Goal: Information Seeking & Learning: Learn about a topic

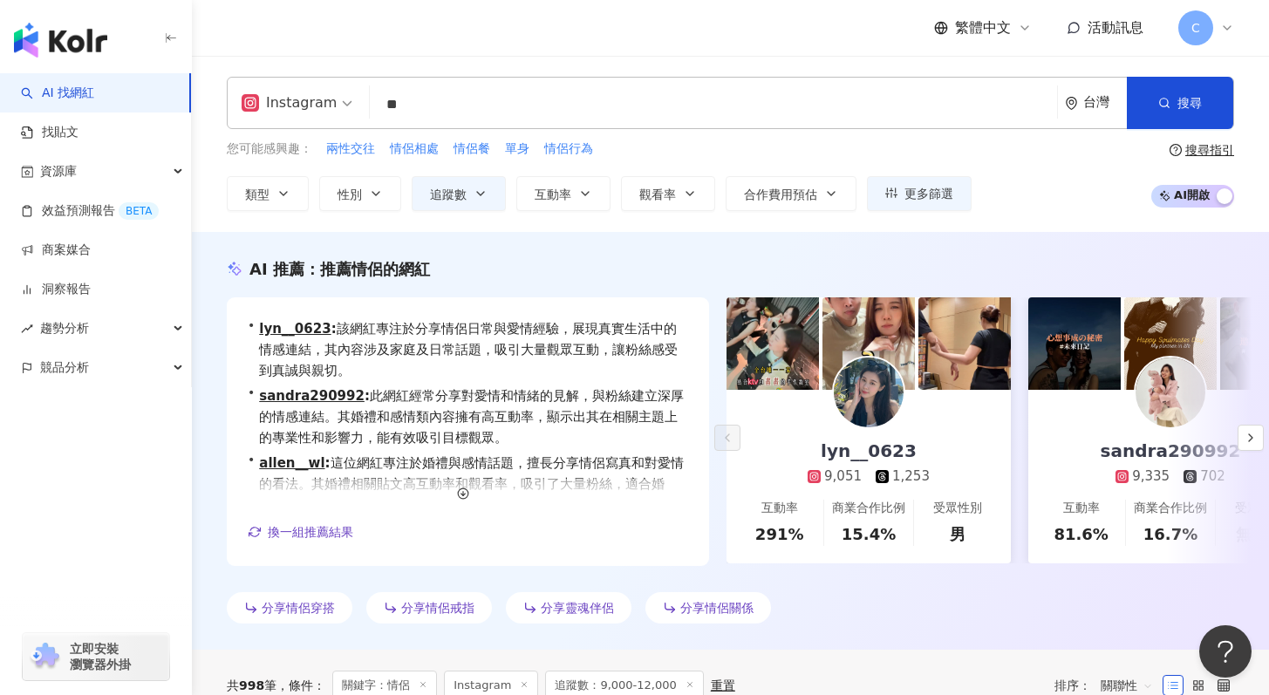
click at [507, 98] on input "**" at bounding box center [713, 104] width 673 height 33
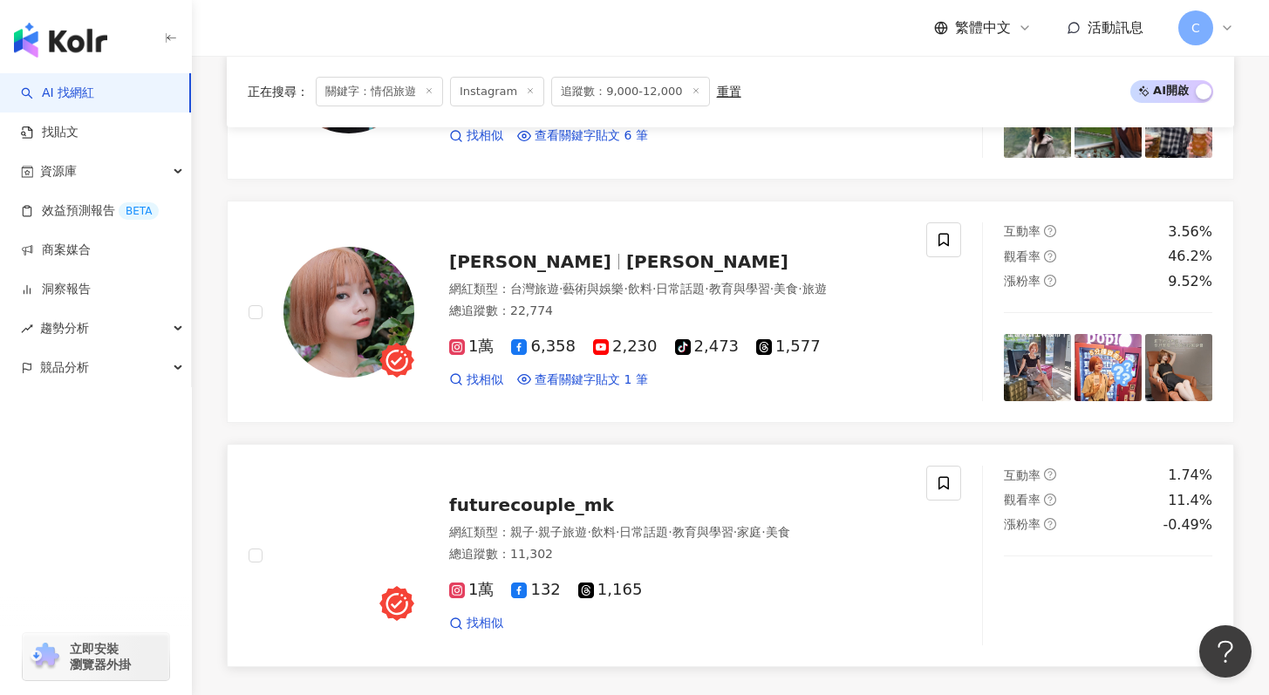
scroll to position [2239, 0]
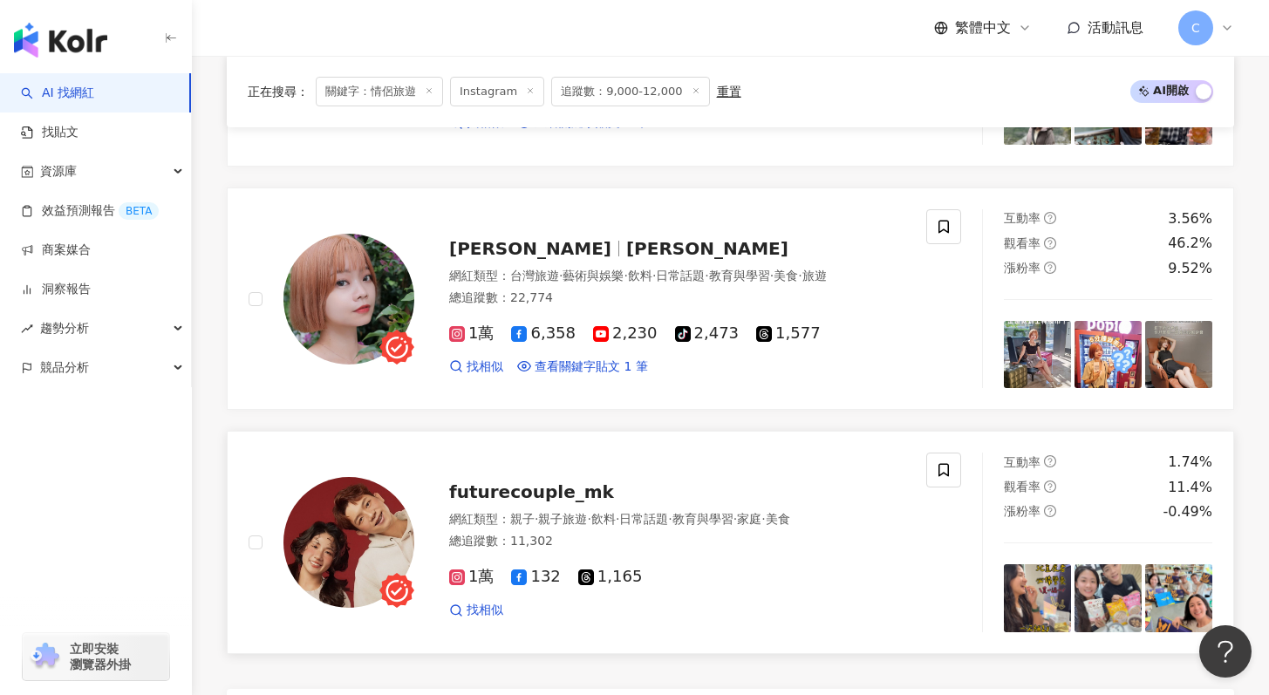
click at [549, 501] on div "futurecouple_mk" at bounding box center [677, 492] width 456 height 24
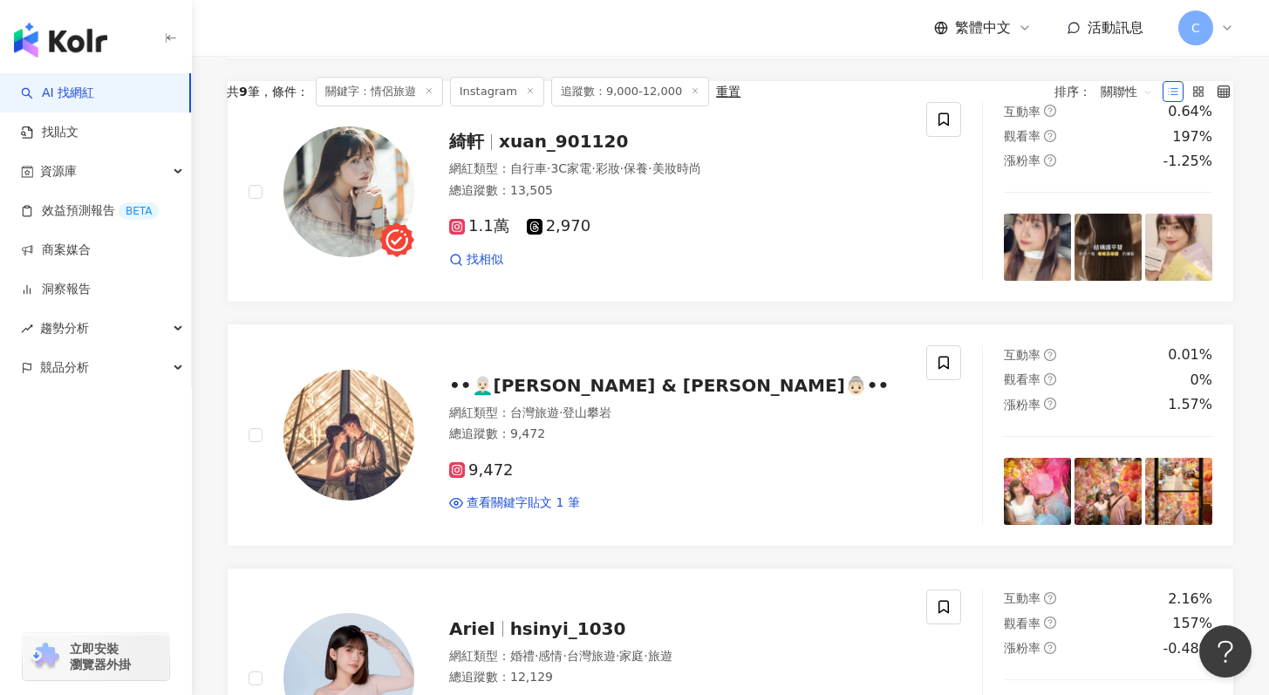
scroll to position [0, 0]
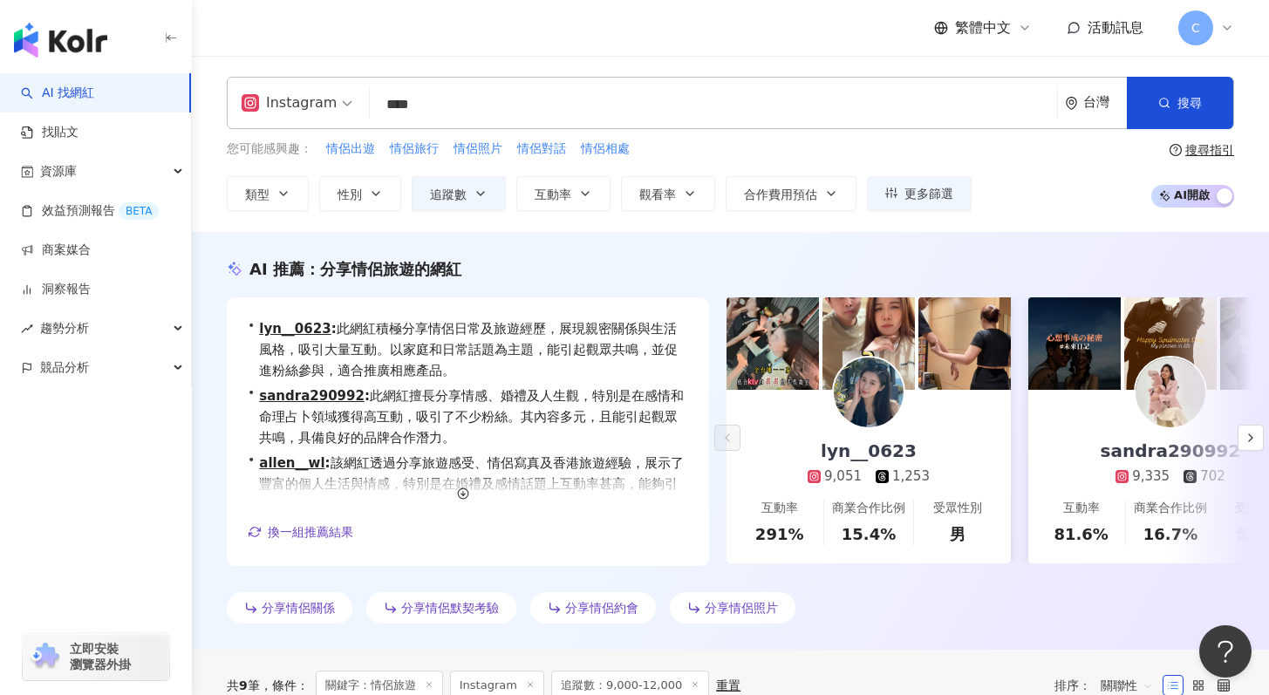
click at [449, 113] on input "****" at bounding box center [713, 104] width 673 height 33
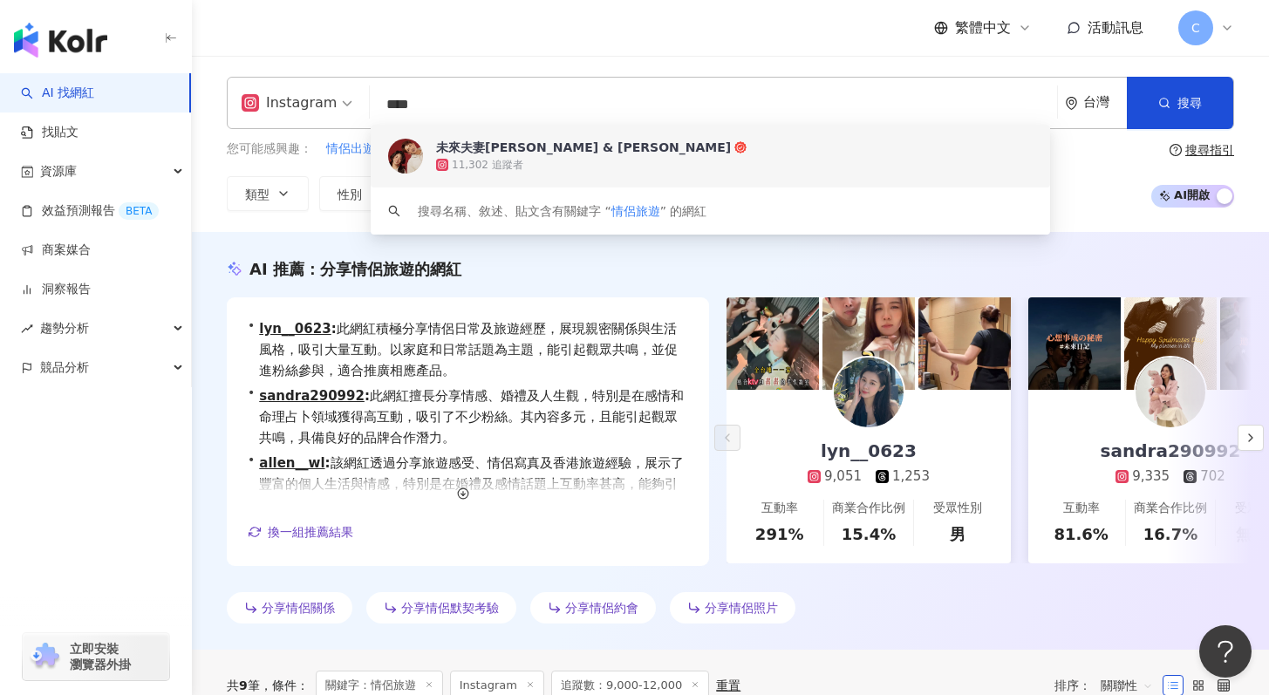
drag, startPoint x: 448, startPoint y: 99, endPoint x: 281, endPoint y: 96, distance: 167.5
click at [281, 96] on div "Instagram **** 台灣 搜尋 1aa65745-c1f8-40e2-9ec4-b30a4eee30d4 keyword 未來夫妻Monica & …" at bounding box center [731, 103] width 1008 height 52
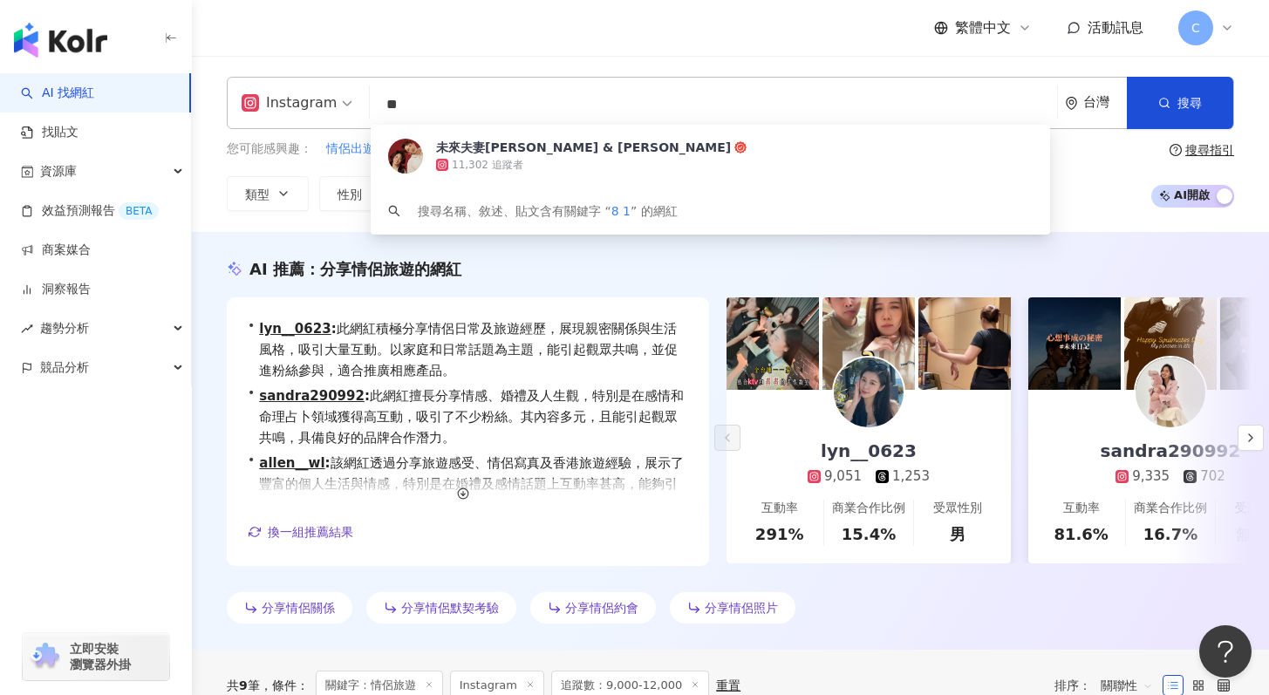
type input "*"
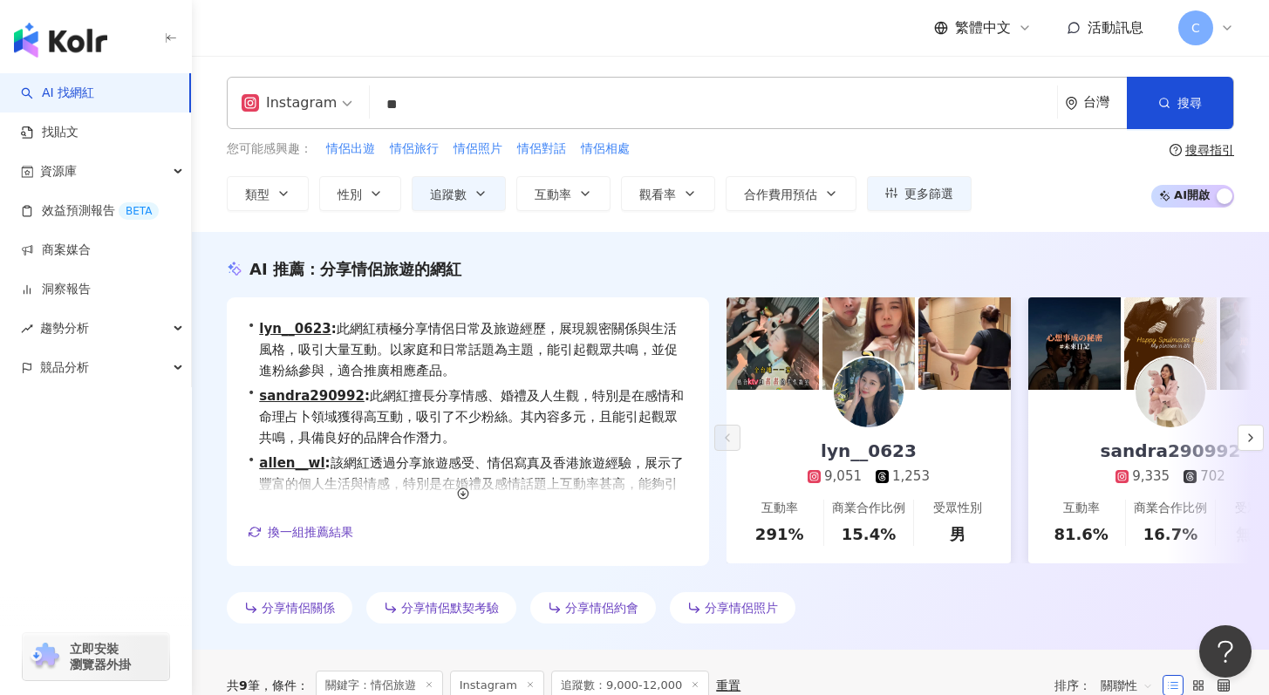
type input "**"
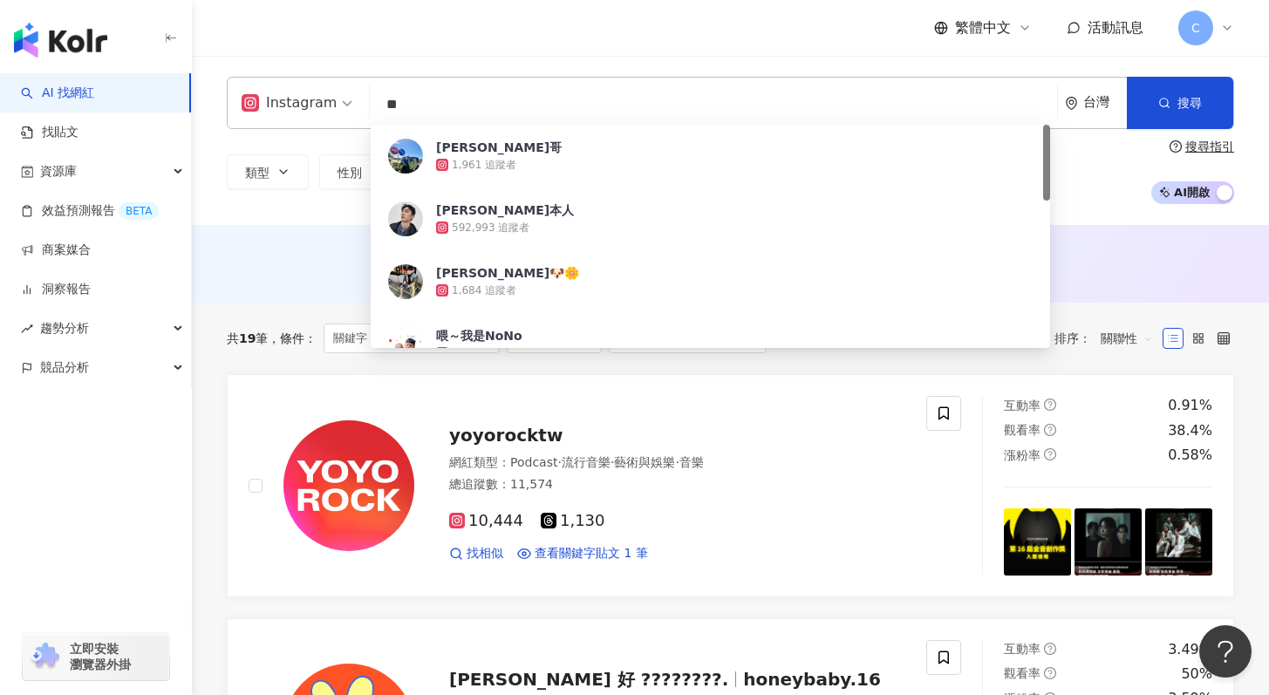
click at [263, 216] on div "Instagram 阿本 ** 台灣 搜尋 edc83767-d1f1-4432-bb8d-d5ca93f12f96 阿本哥 1,961 追蹤者 阿本本人 5…" at bounding box center [730, 140] width 1077 height 169
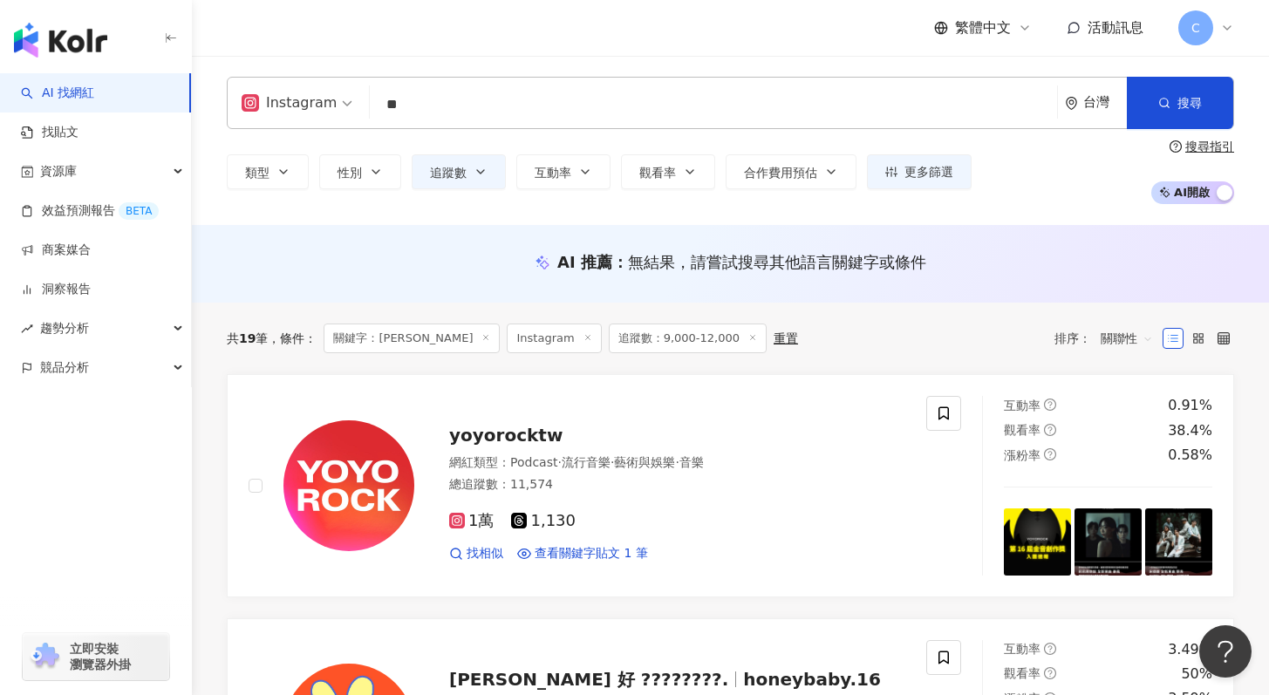
click at [499, 119] on input "**" at bounding box center [713, 104] width 673 height 33
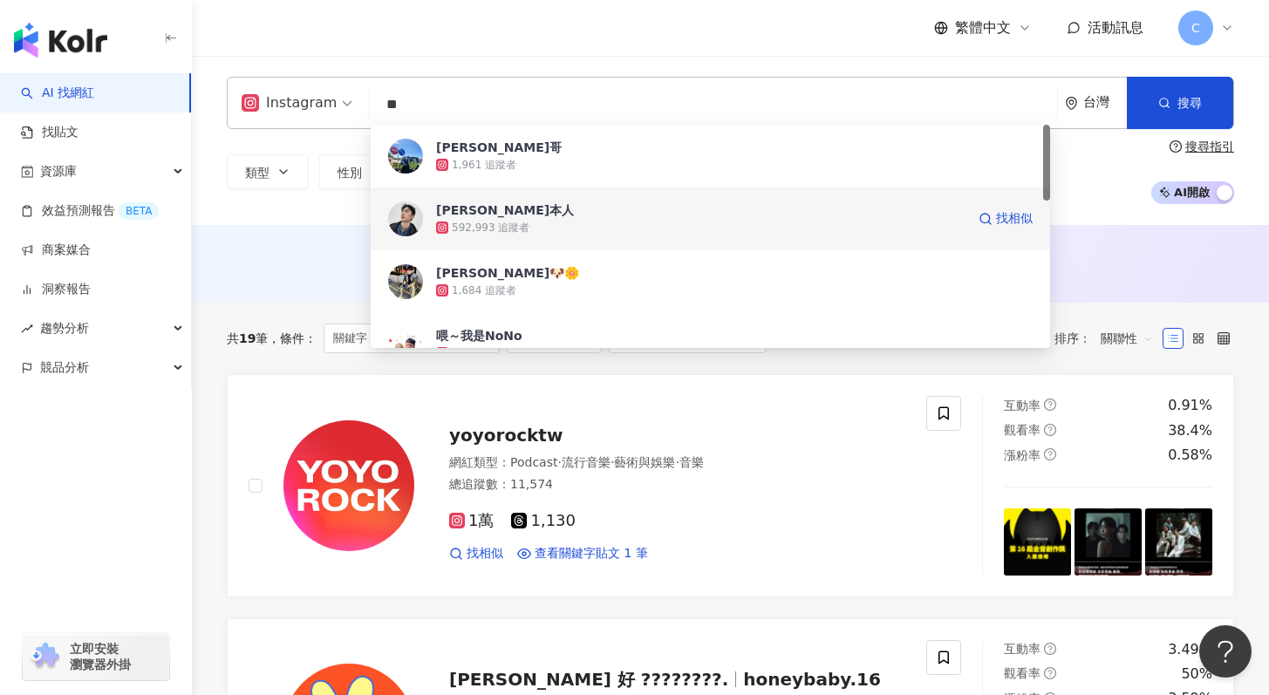
click at [524, 232] on div "592,993 追蹤者" at bounding box center [701, 227] width 530 height 17
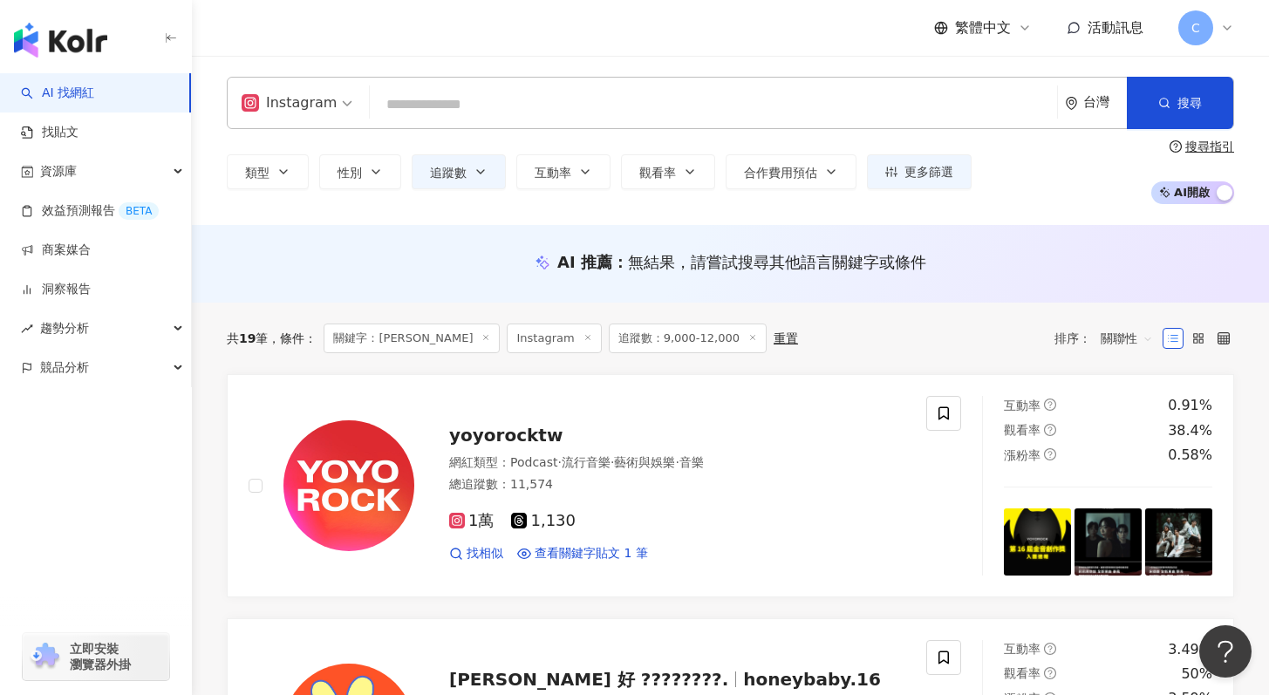
click at [436, 118] on input "search" at bounding box center [713, 104] width 673 height 33
click at [439, 112] on input "search" at bounding box center [713, 104] width 673 height 33
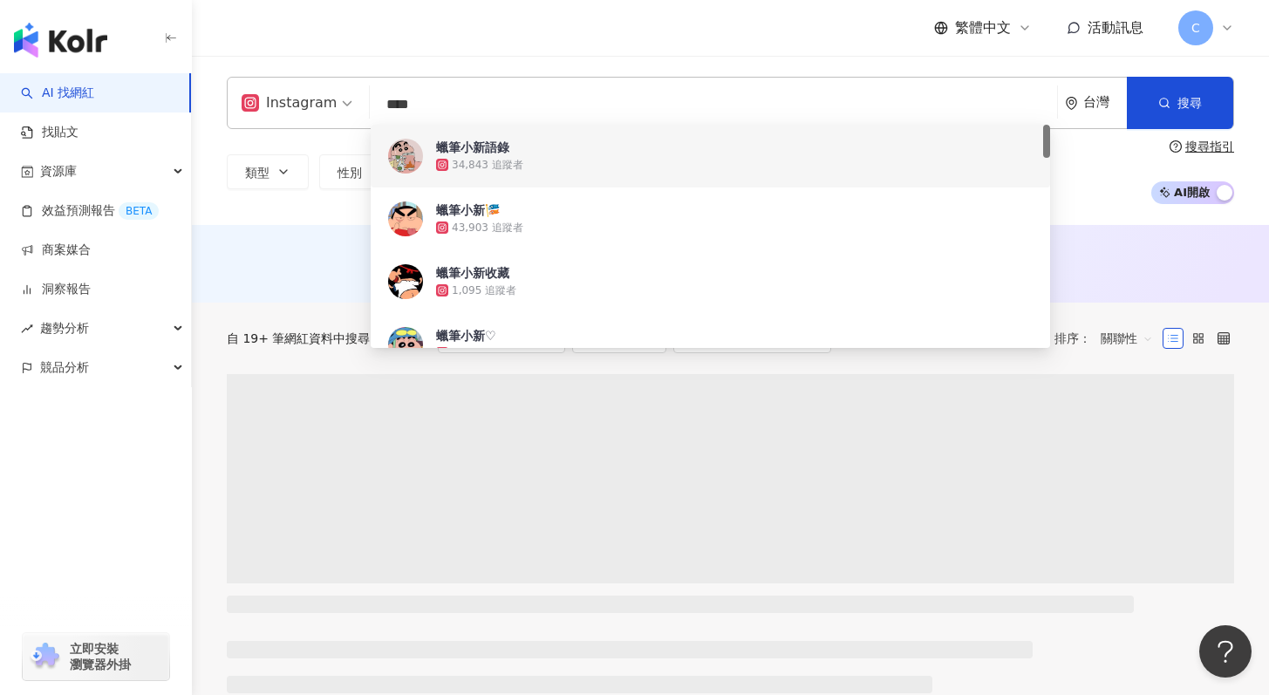
type input "****"
click at [249, 246] on div "AI 推薦 ： 無結果，請嘗試搜尋其他語言關鍵字或條件" at bounding box center [730, 264] width 1077 height 78
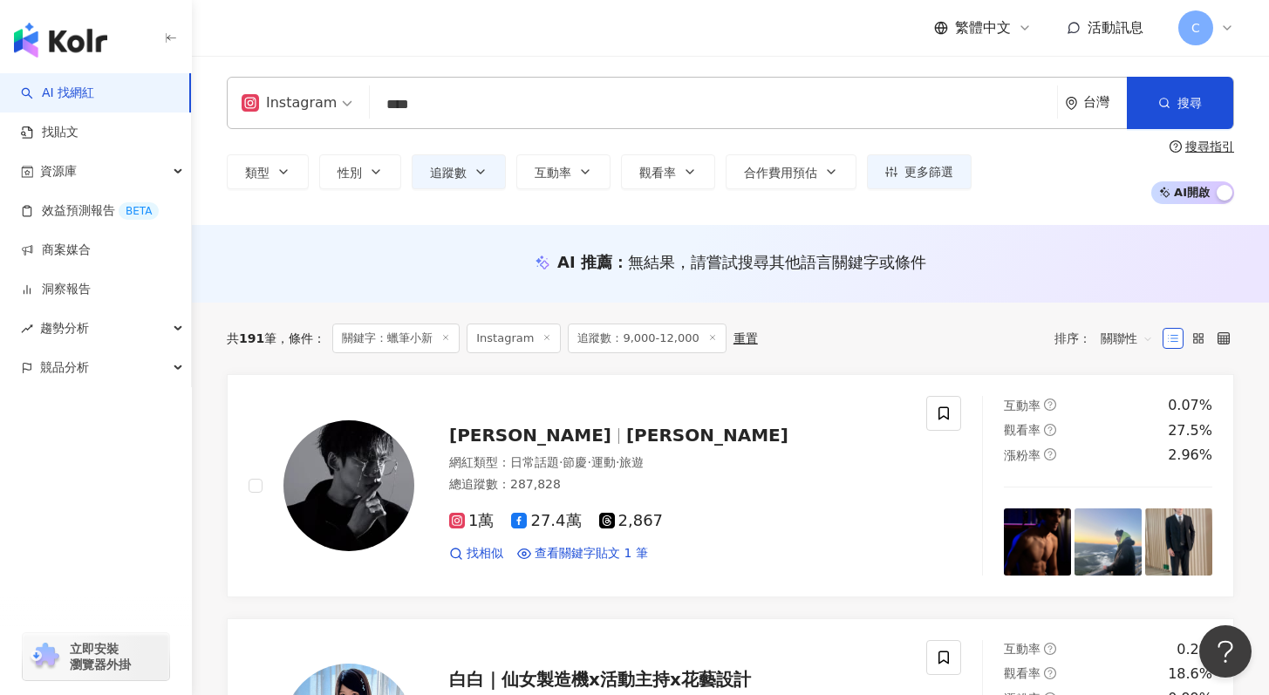
click at [708, 337] on icon at bounding box center [712, 337] width 9 height 9
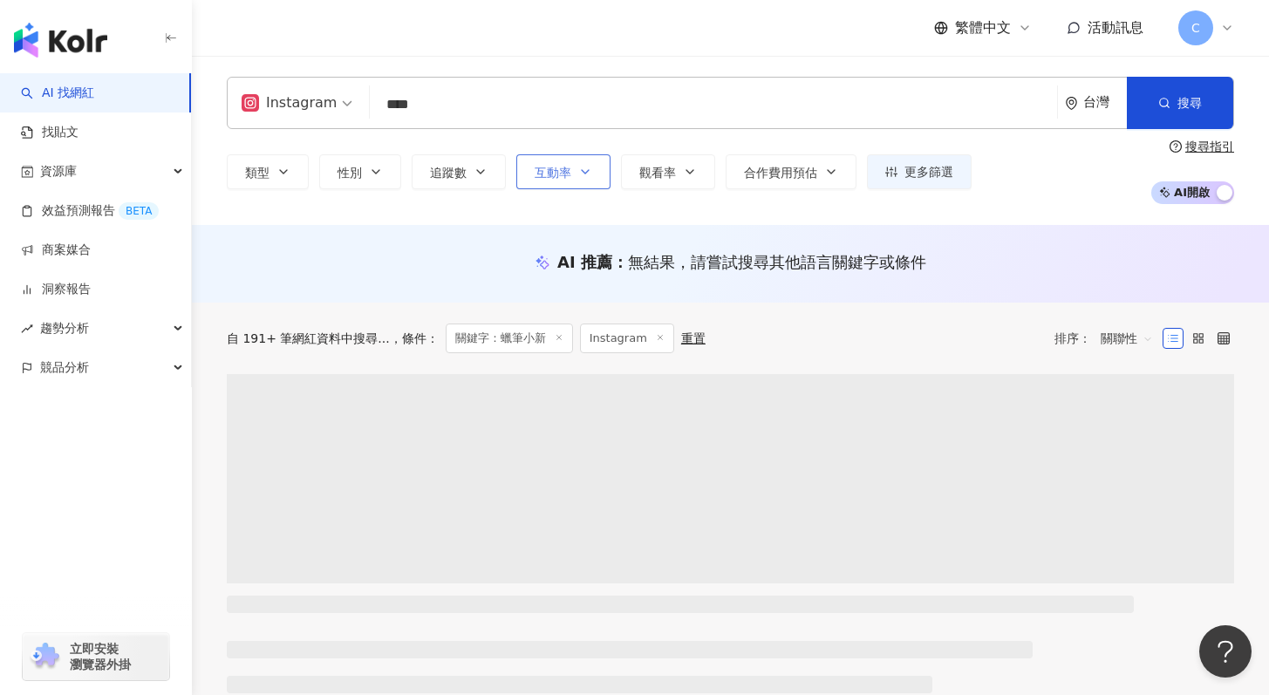
click at [567, 167] on span "互動率" at bounding box center [553, 173] width 37 height 14
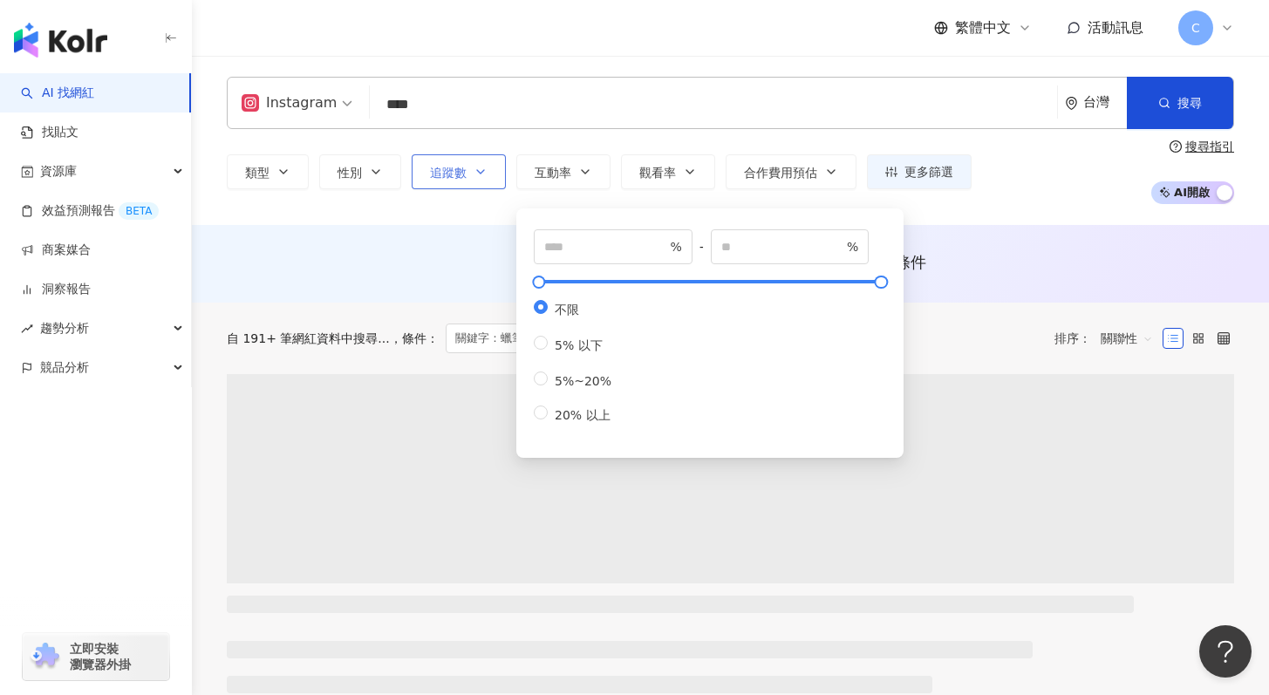
click at [437, 164] on button "追蹤數" at bounding box center [459, 171] width 94 height 35
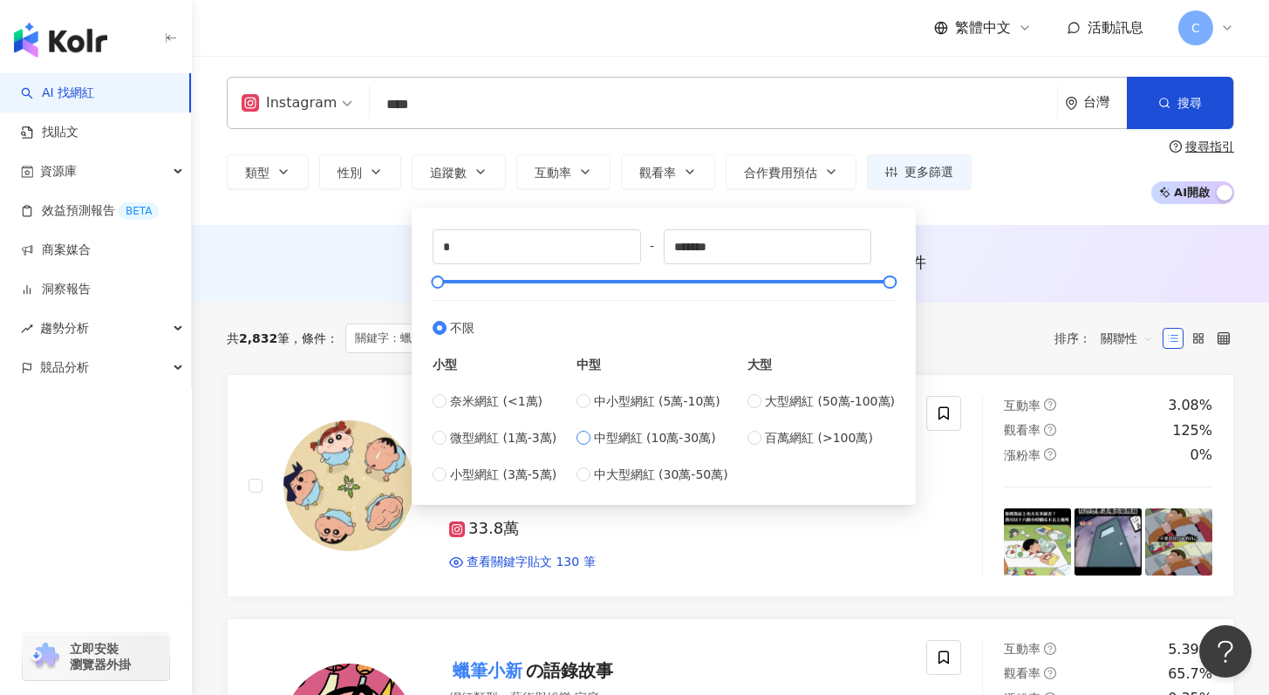
drag, startPoint x: 632, startPoint y: 404, endPoint x: 645, endPoint y: 440, distance: 38.1
click at [632, 404] on span "中小型網紅 (5萬-10萬)" at bounding box center [657, 401] width 126 height 19
type input "*****"
click at [646, 444] on span "中型網紅 (10萬-30萬)" at bounding box center [655, 437] width 122 height 19
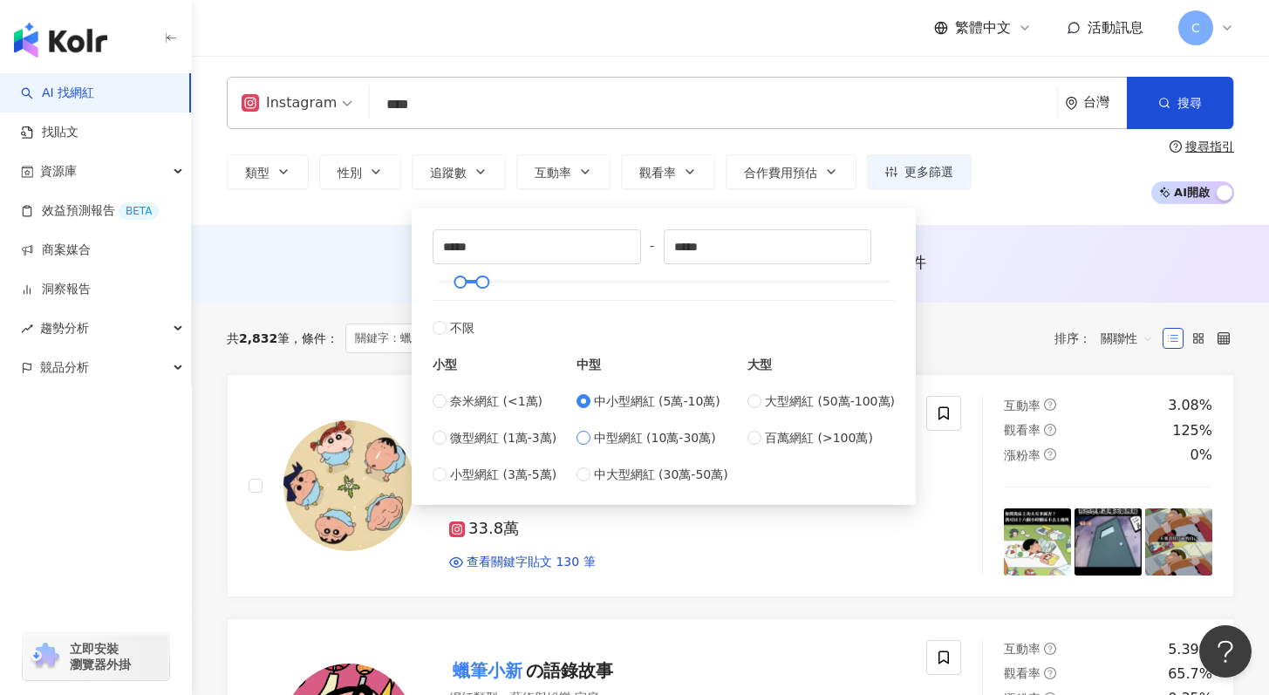
type input "******"
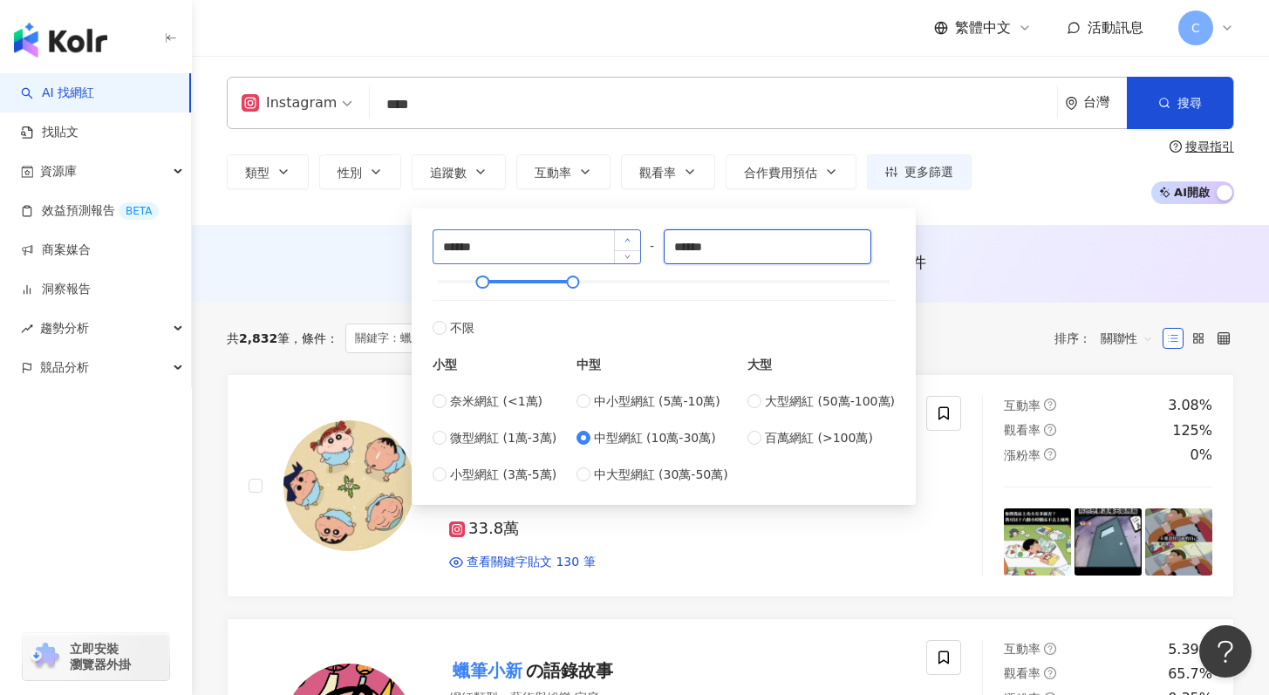
drag, startPoint x: 741, startPoint y: 249, endPoint x: 635, endPoint y: 240, distance: 105.9
click at [635, 240] on div "****** - ****** 不限 小型 奈米網紅 (<1萬) 微型網紅 (1萬-3萬) 小型網紅 (3萬-5萬) 中型 中小型網紅 (5萬-10萬) 中型…" at bounding box center [664, 356] width 462 height 255
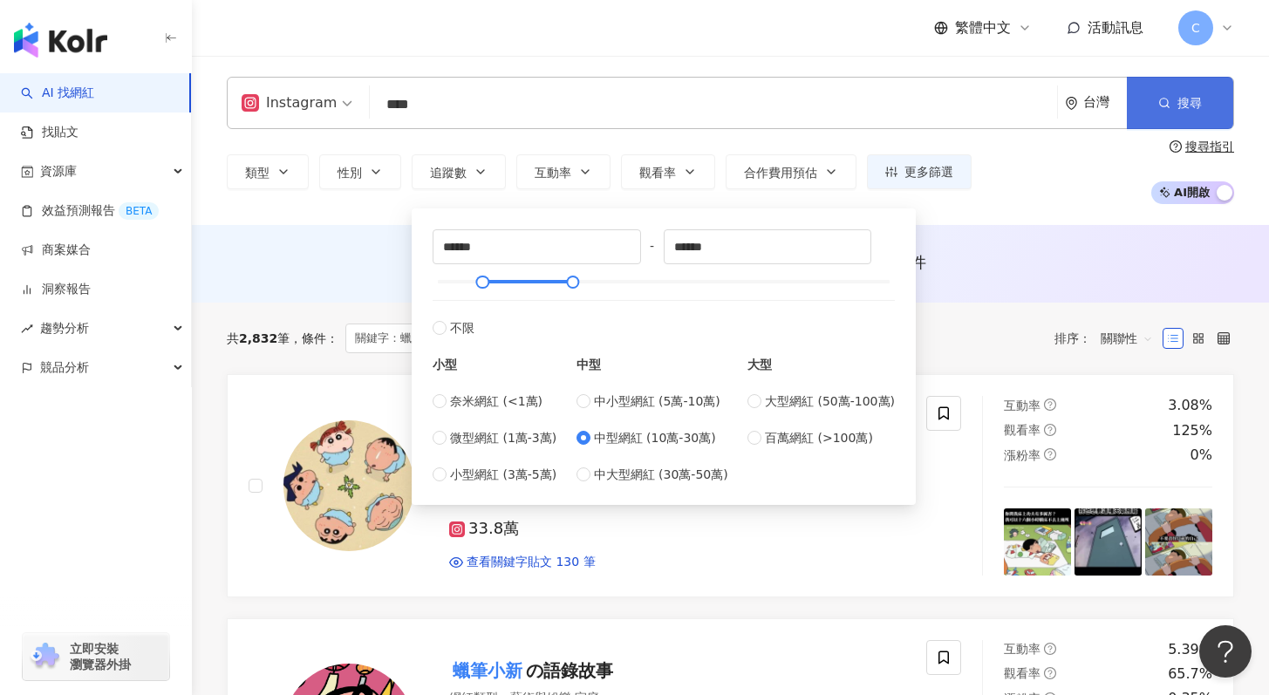
click at [1179, 104] on span "搜尋" at bounding box center [1190, 103] width 24 height 14
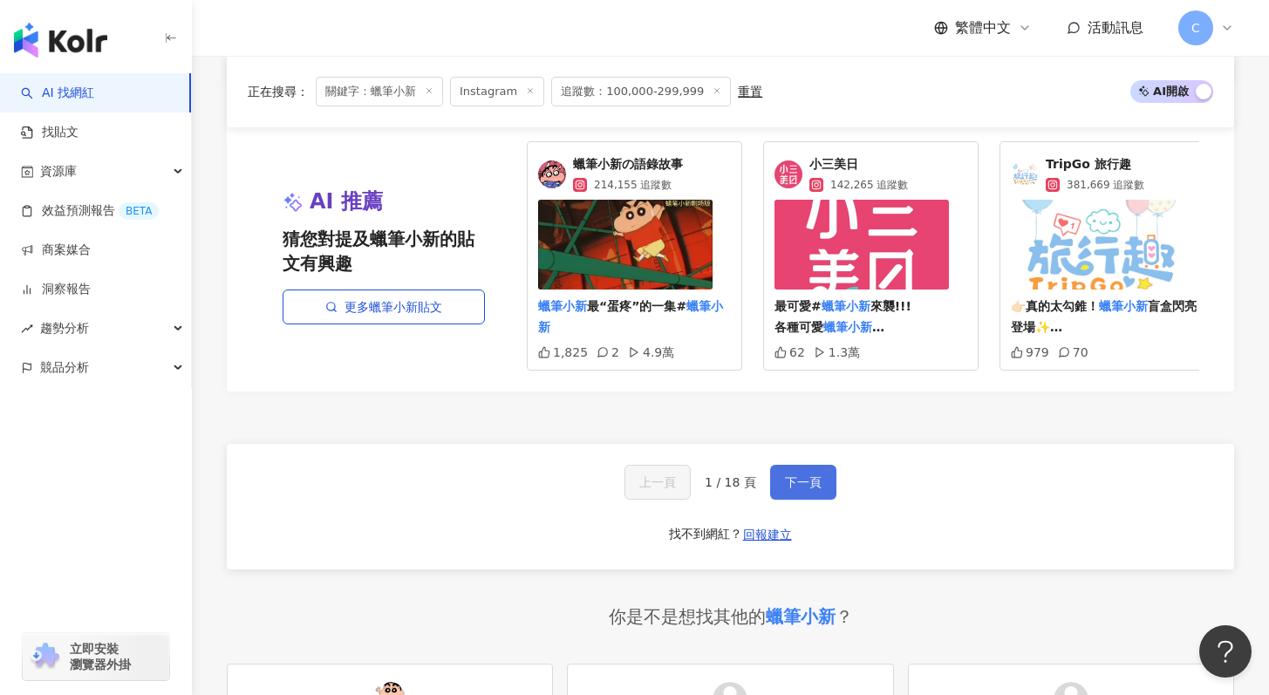
click at [799, 492] on button "下一頁" at bounding box center [803, 482] width 66 height 35
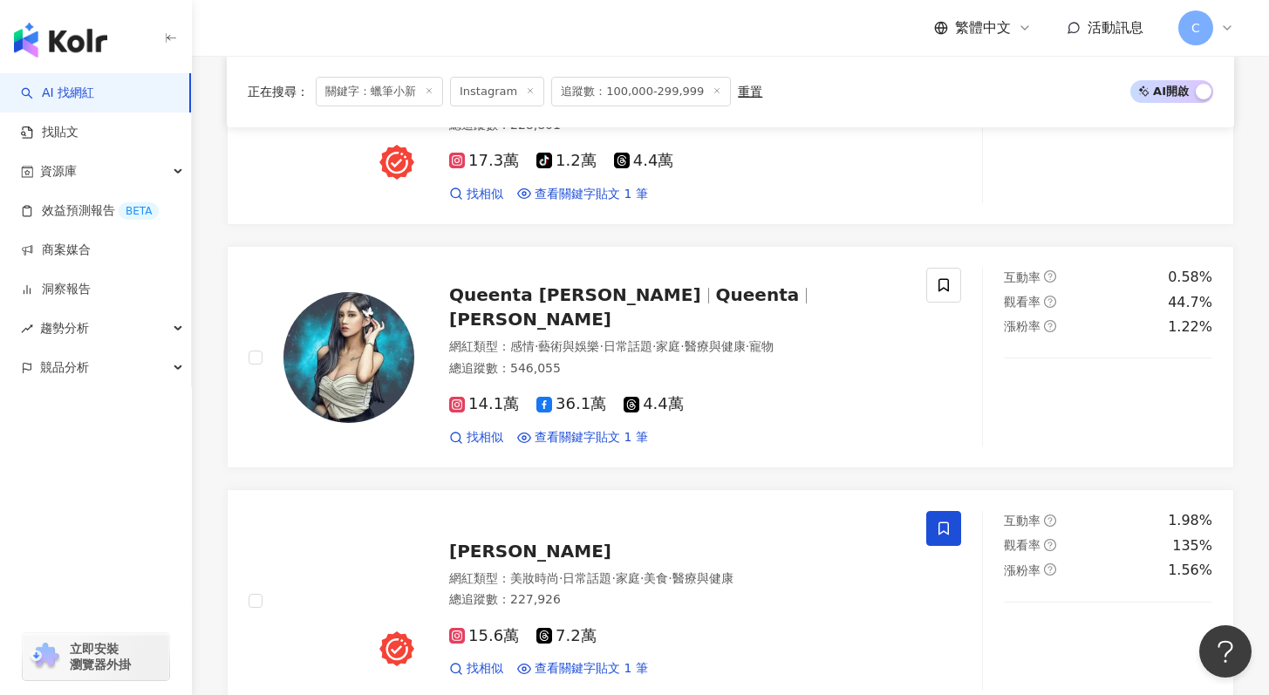
scroll to position [957, 0]
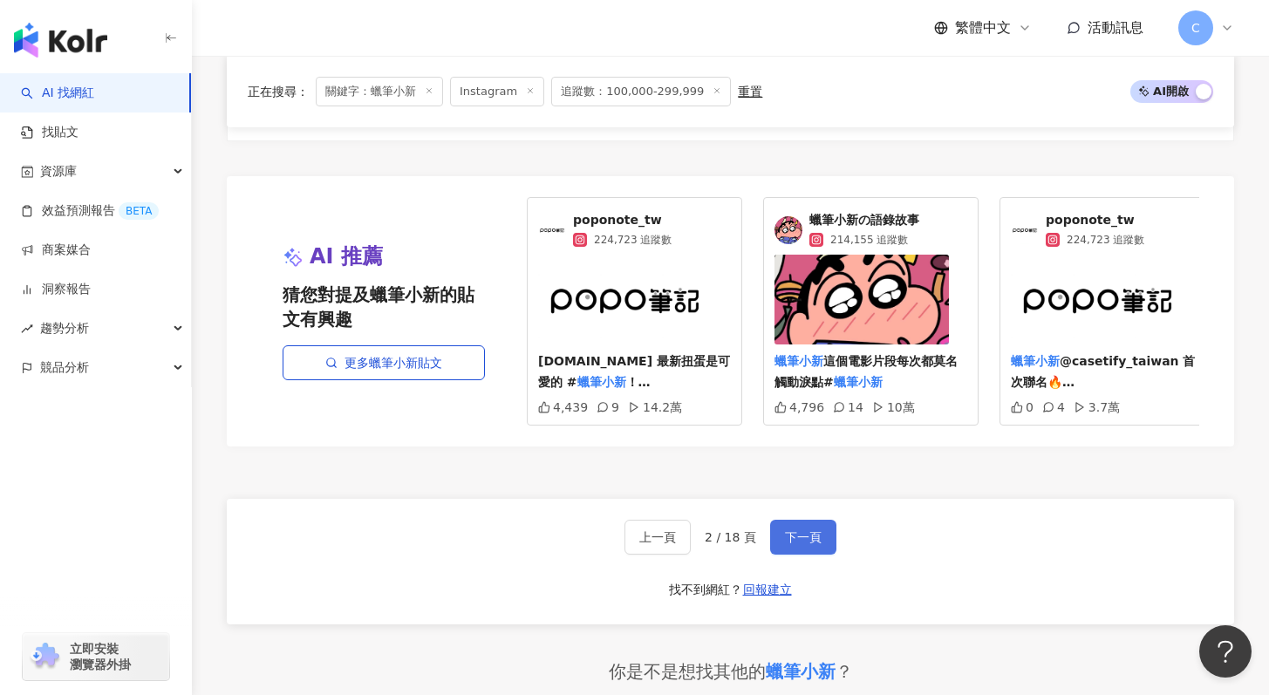
click at [806, 540] on button "下一頁" at bounding box center [803, 537] width 66 height 35
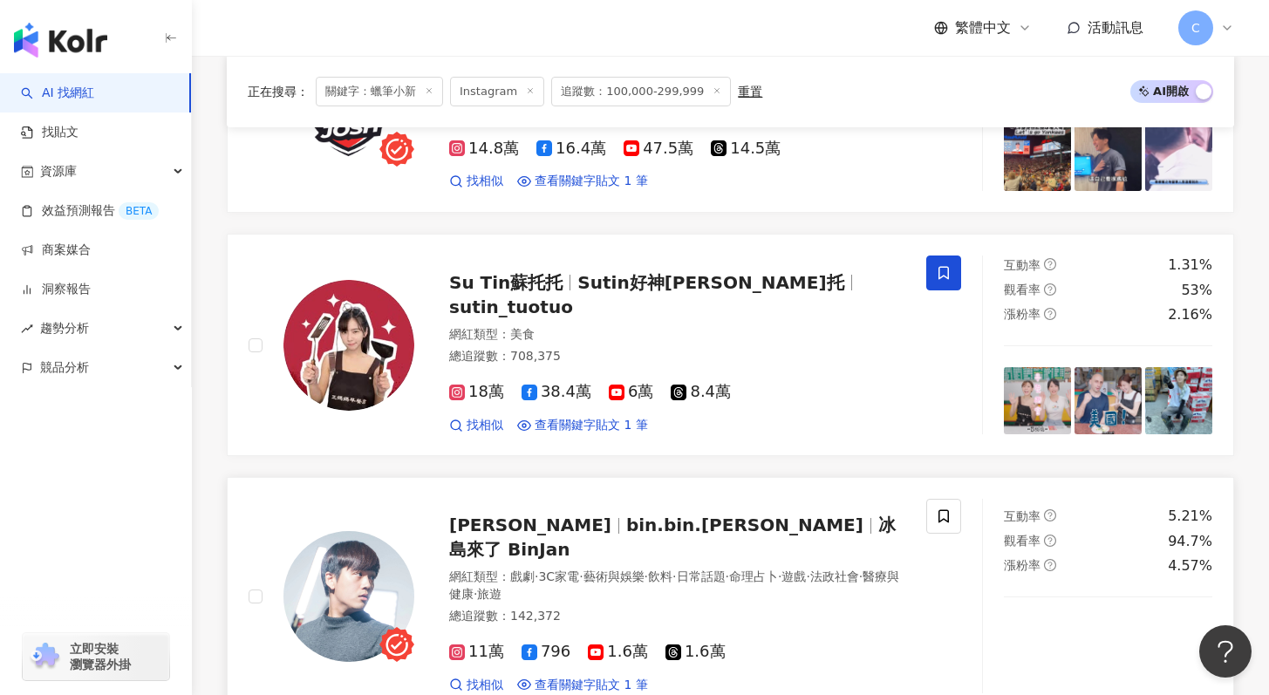
scroll to position [3499, 0]
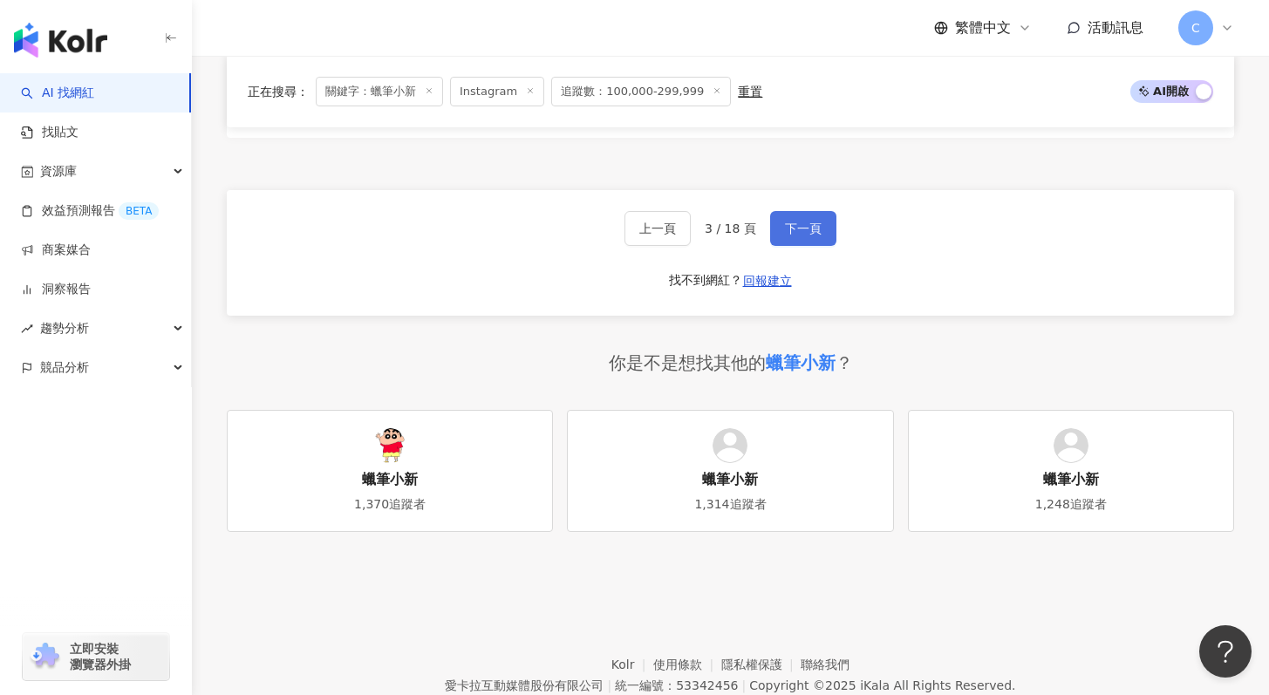
click at [819, 211] on button "下一頁" at bounding box center [803, 228] width 66 height 35
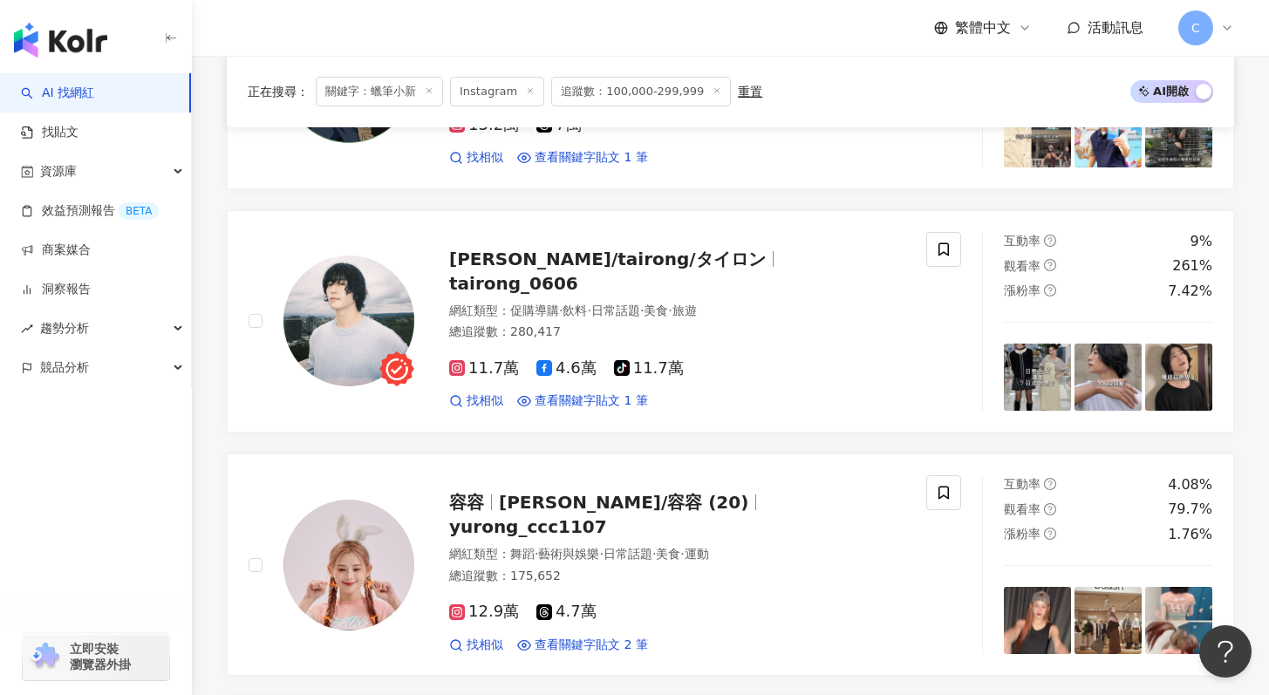
scroll to position [1379, 0]
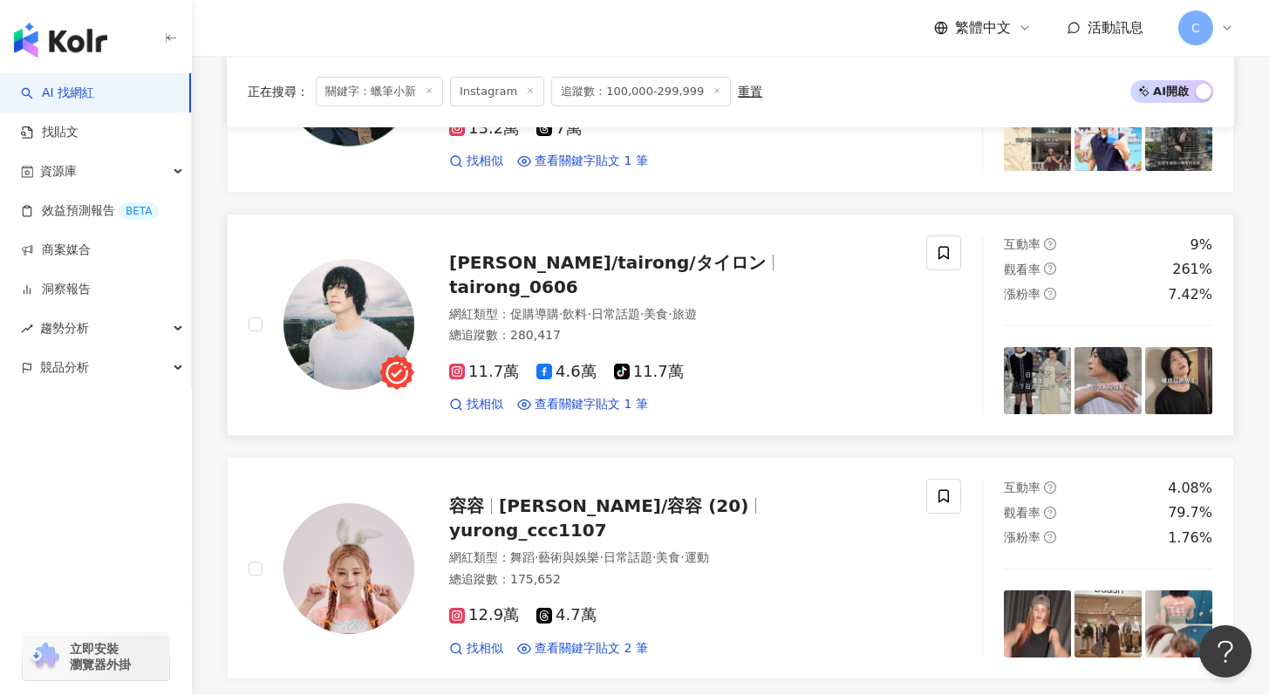
click at [578, 277] on span "tairong_0606" at bounding box center [513, 287] width 129 height 21
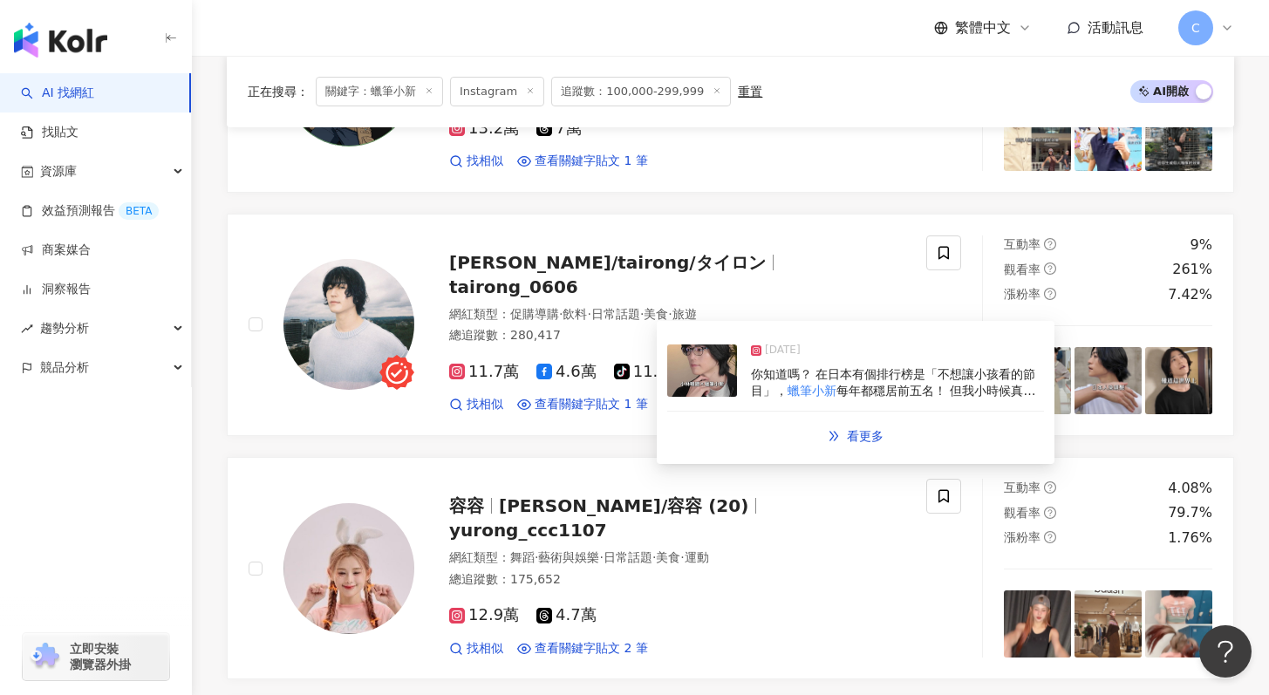
click at [871, 385] on span "每年都穩居前五名！ 但我小時候真的超愛看，尤其是電影版， 連大人都會感動到不行～ 剛好小林眼鏡 @kobayashi_optical 為了45週年活動和" at bounding box center [896, 408] width 290 height 48
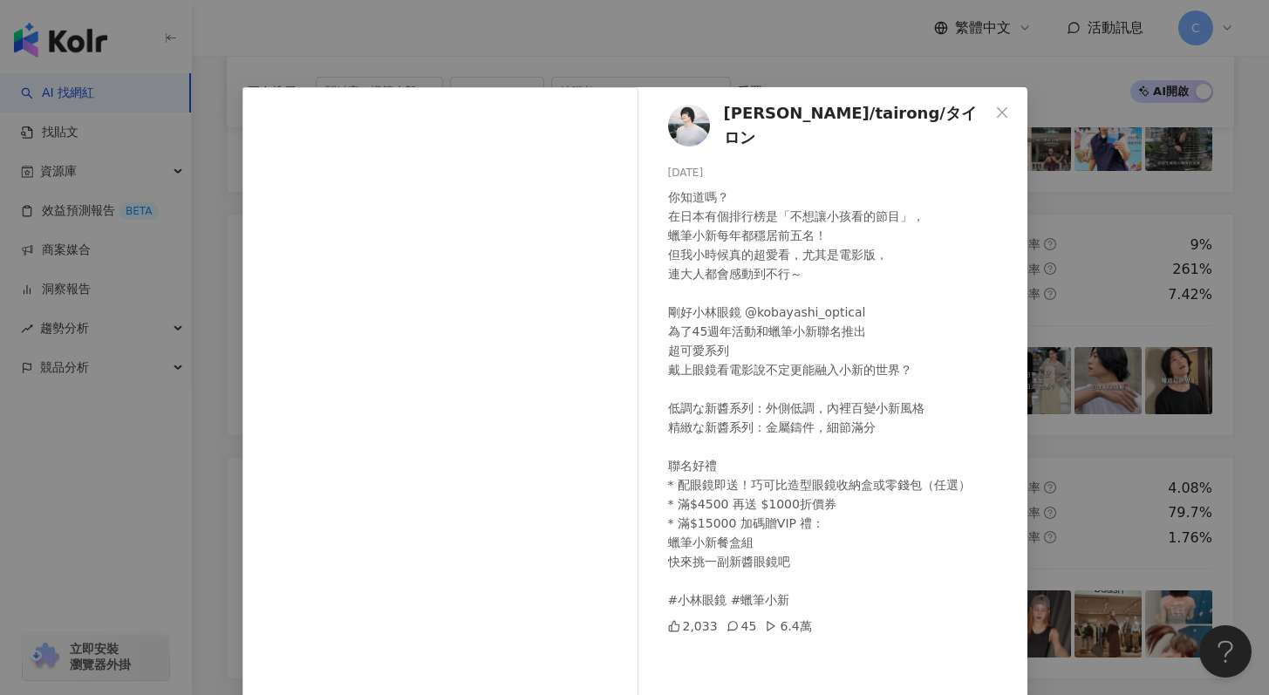
click at [849, 391] on div "你知道嗎？ 在日本有個排行榜是「不想讓小孩看的節目」， 蠟筆小新每年都穩居前五名！ 但我小時候真的超愛看，尤其是電影版， 連大人都會感動到不行～ 剛好小林眼鏡…" at bounding box center [840, 399] width 345 height 422
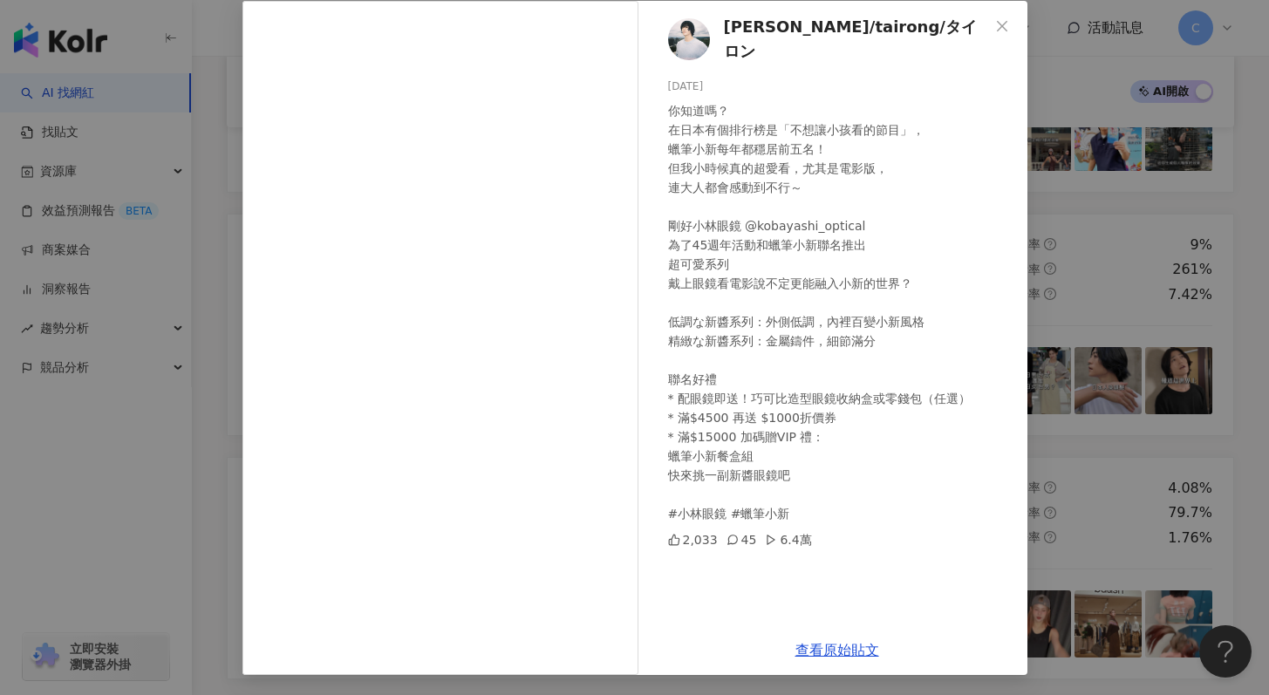
scroll to position [87, 0]
click at [805, 657] on div "查看原始貼文" at bounding box center [837, 650] width 380 height 50
click at [810, 646] on link "查看原始貼文" at bounding box center [838, 649] width 84 height 17
click at [1080, 140] on div "[PERSON_NAME]/tairong/タイロン [DATE] 你知道嗎？ 在日本有個排行榜是「不想讓小孩看的節目」， 蠟筆小新每年都穩居前五名！ 但我小…" at bounding box center [634, 347] width 1269 height 695
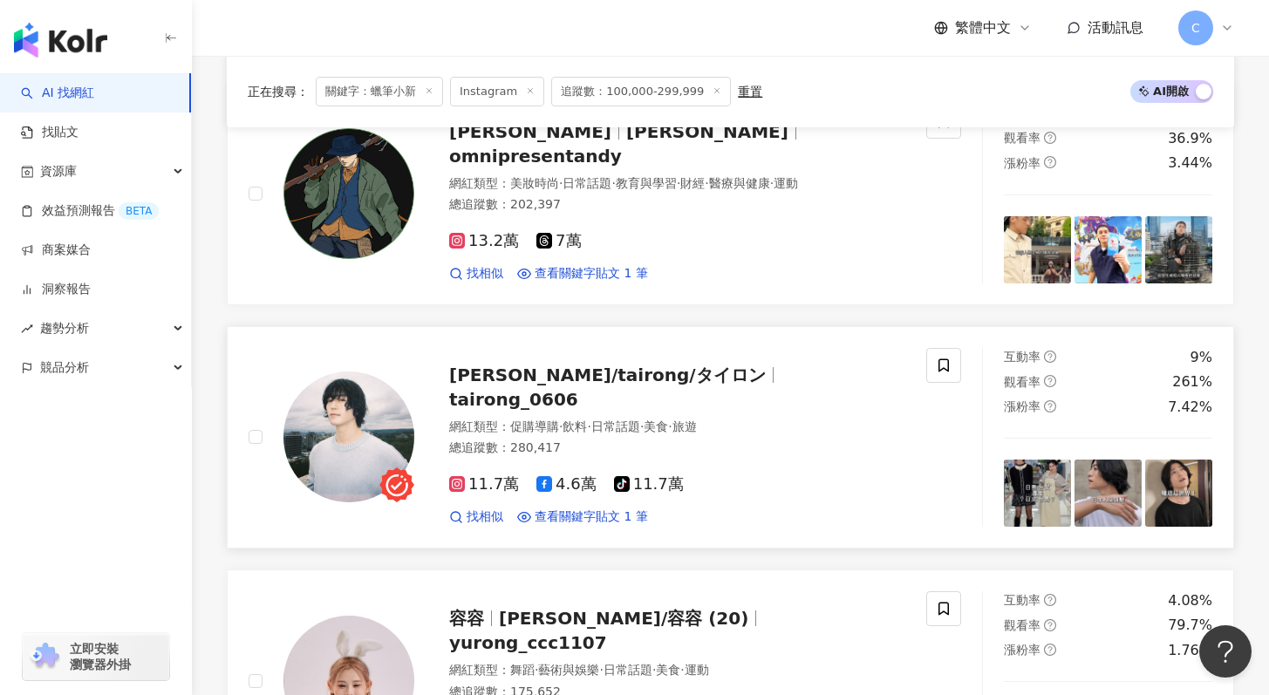
scroll to position [1244, 0]
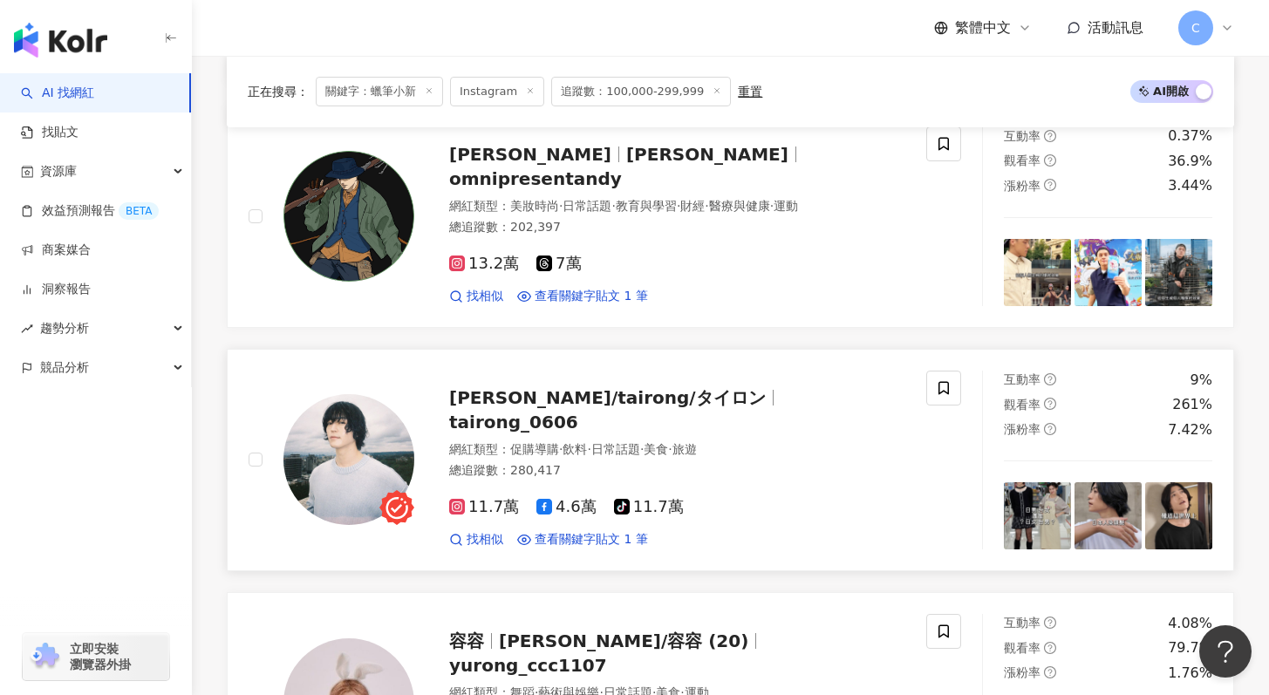
click at [617, 396] on div "太榮/tairong/タイロン tairong_0606 網紅類型 ： 促購導購 · 飲料 · 日常話題 · 美食 · 旅遊 總追蹤數 ： 280,417 1…" at bounding box center [659, 460] width 491 height 177
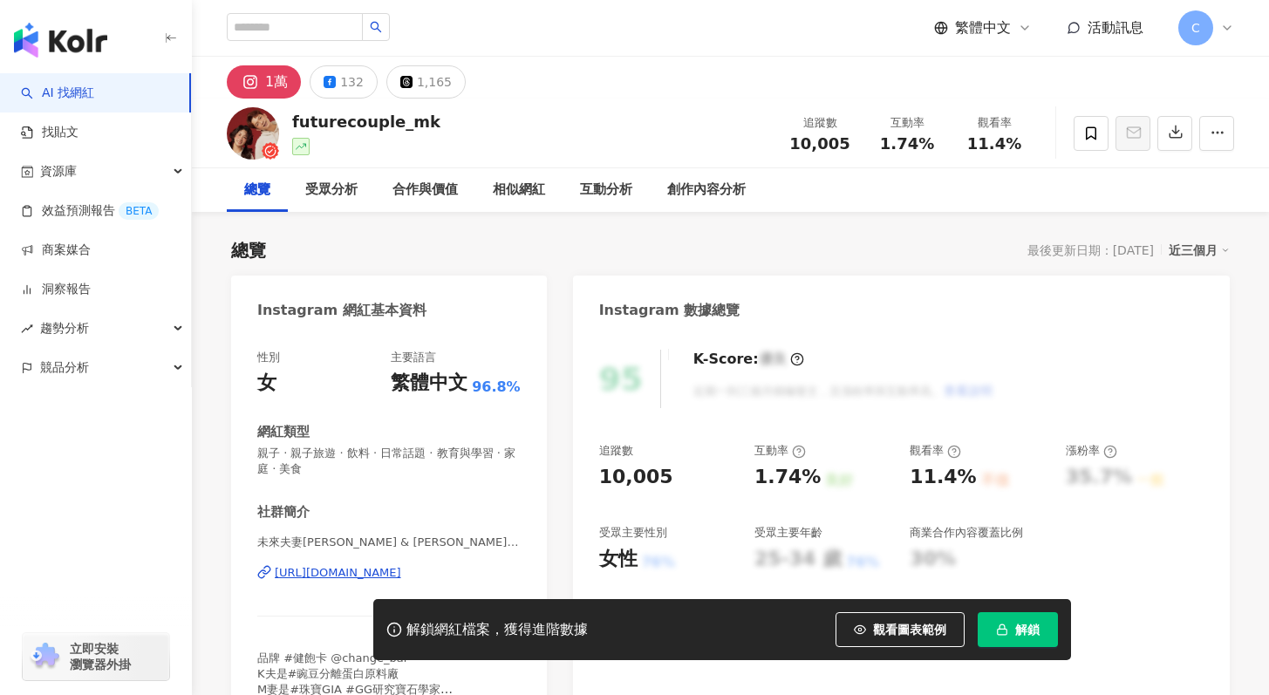
click at [401, 571] on div "https://www.instagram.com/futurecouple_mk/" at bounding box center [338, 573] width 126 height 16
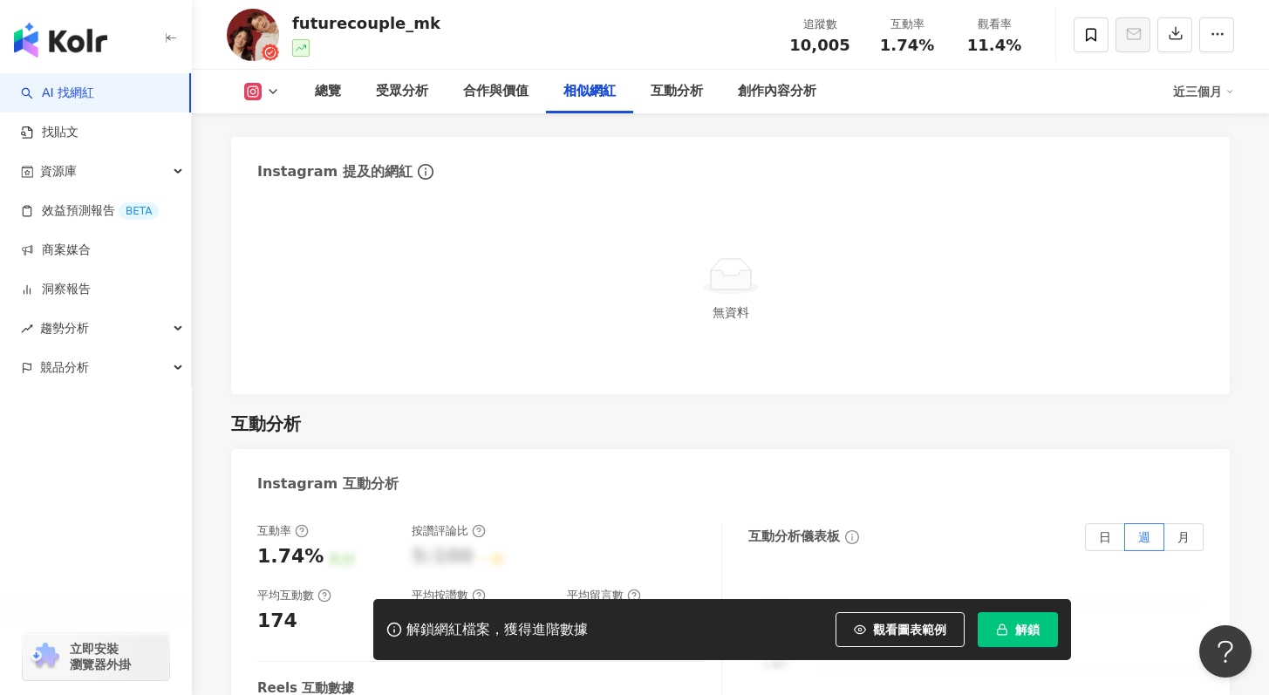
scroll to position [3434, 0]
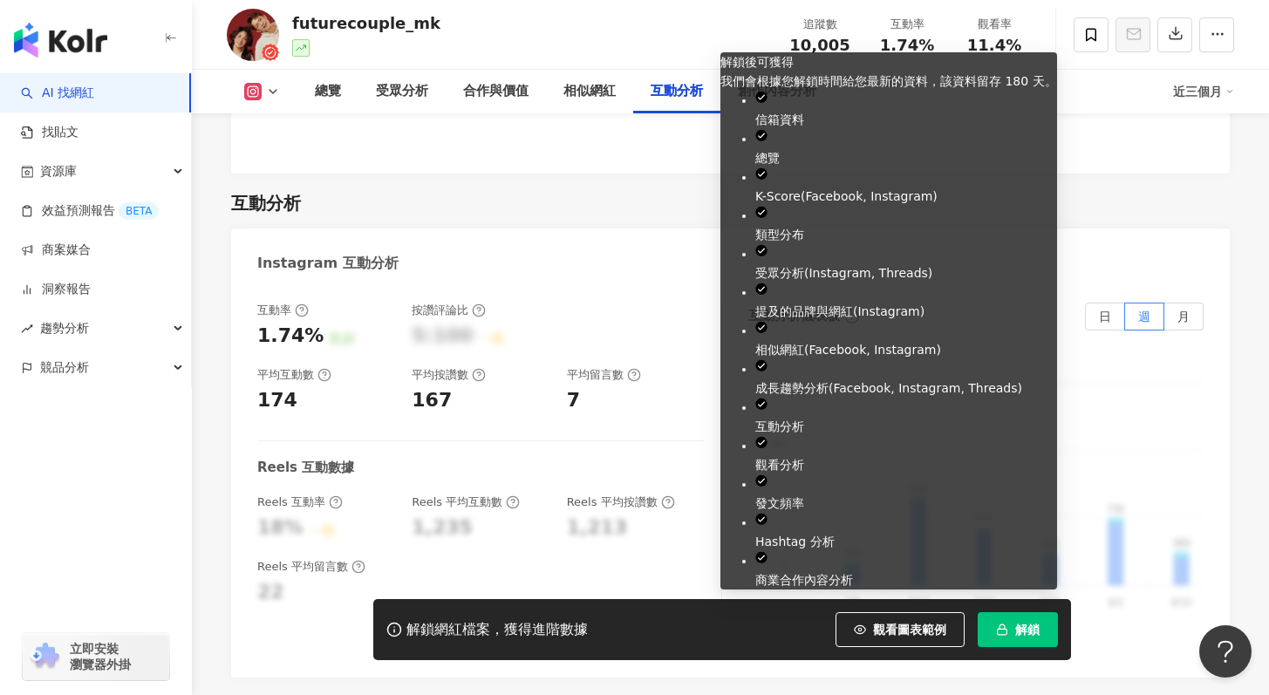
click at [1026, 634] on span "解鎖" at bounding box center [1027, 630] width 24 height 14
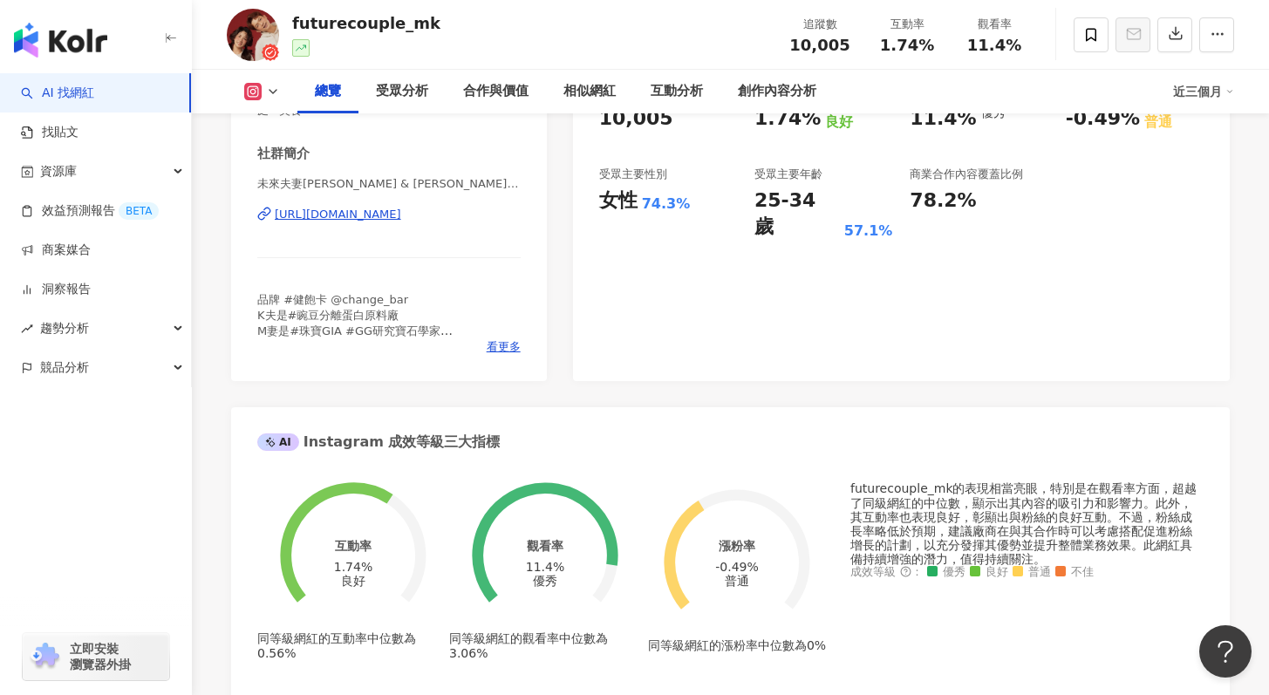
scroll to position [360, 0]
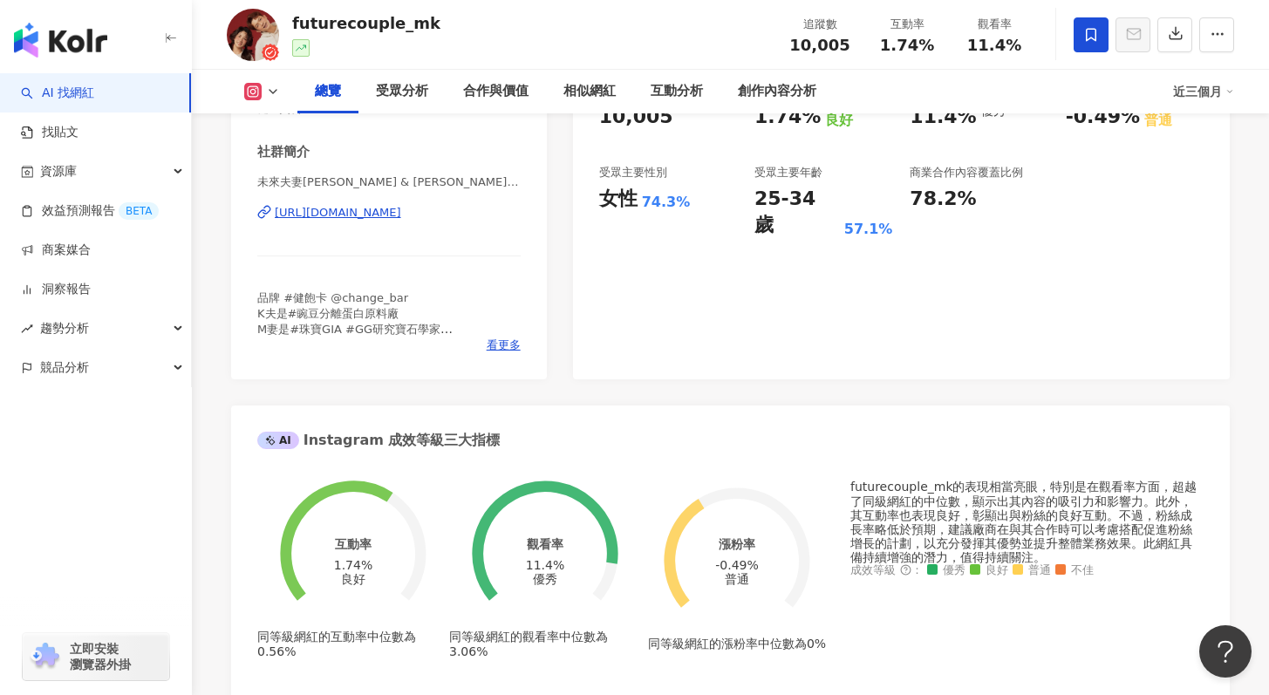
click at [1081, 29] on span at bounding box center [1091, 34] width 35 height 35
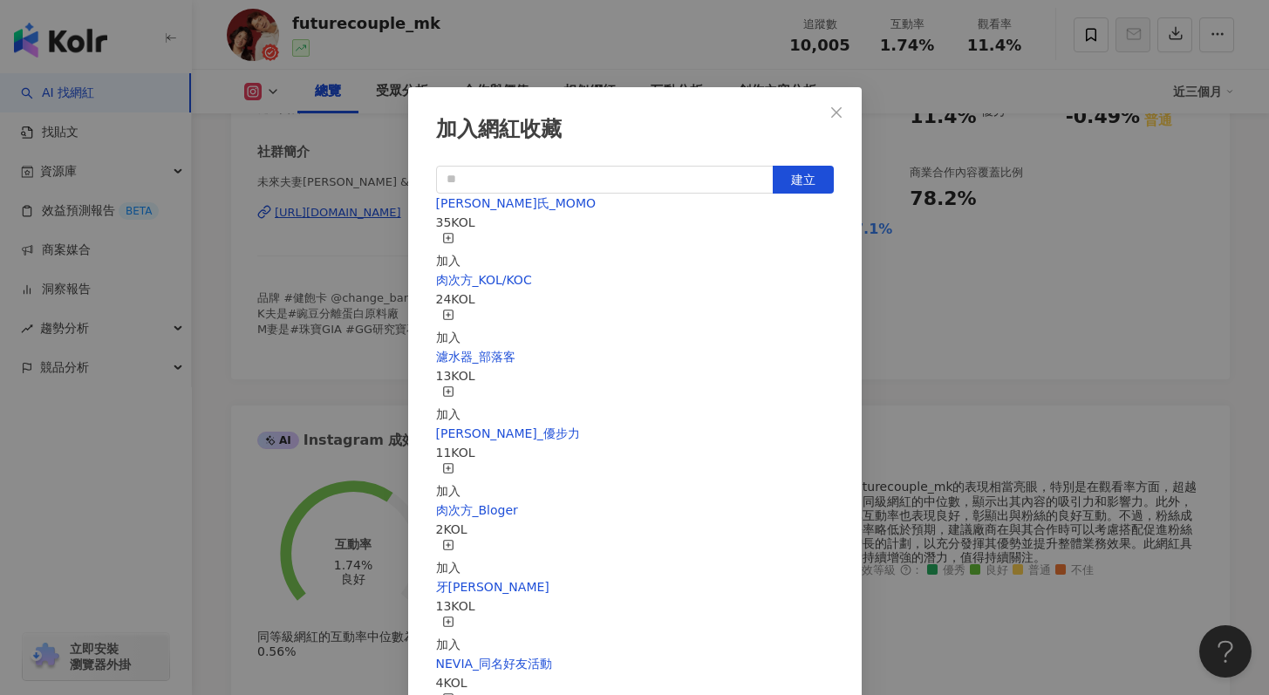
click at [461, 243] on div "加入" at bounding box center [448, 251] width 24 height 38
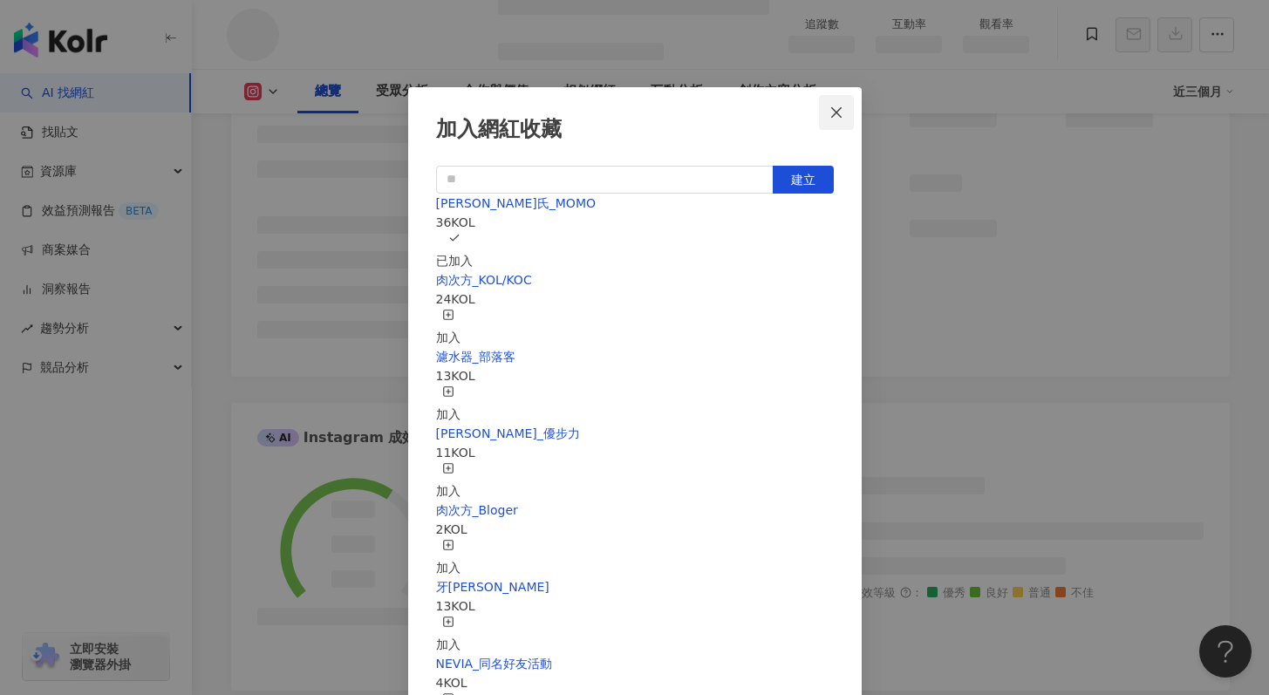
click at [842, 106] on icon "close" at bounding box center [837, 113] width 14 height 14
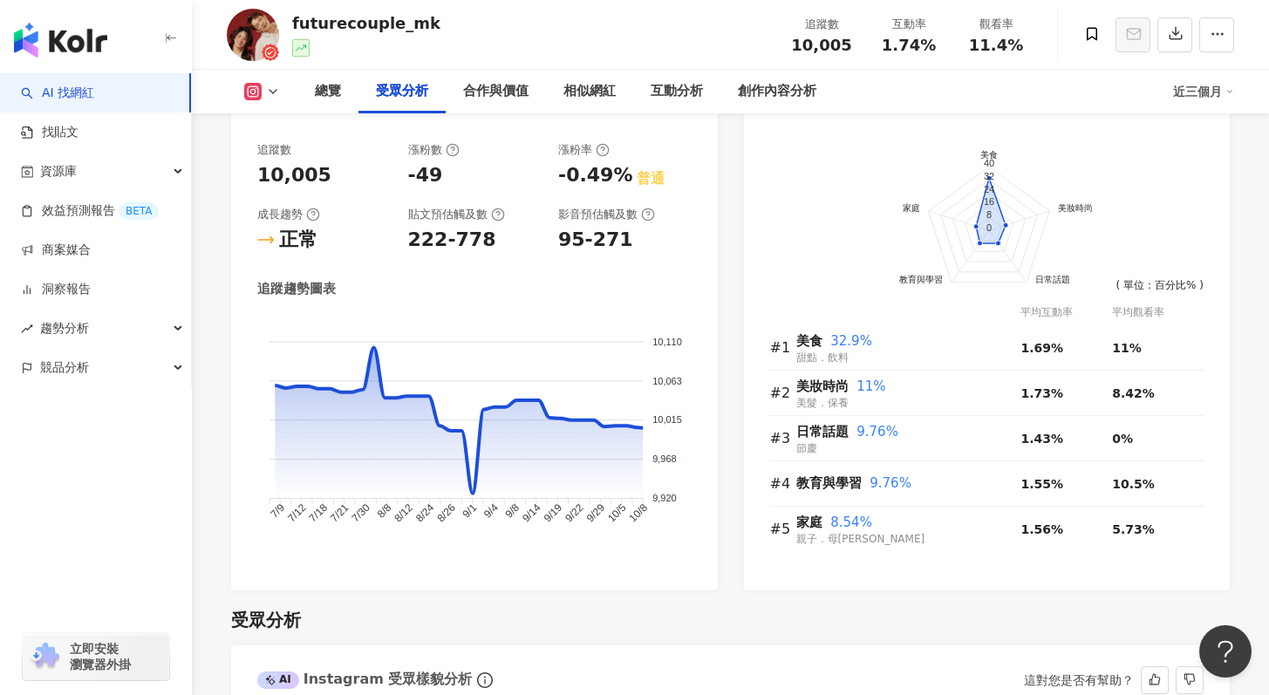
scroll to position [1868, 0]
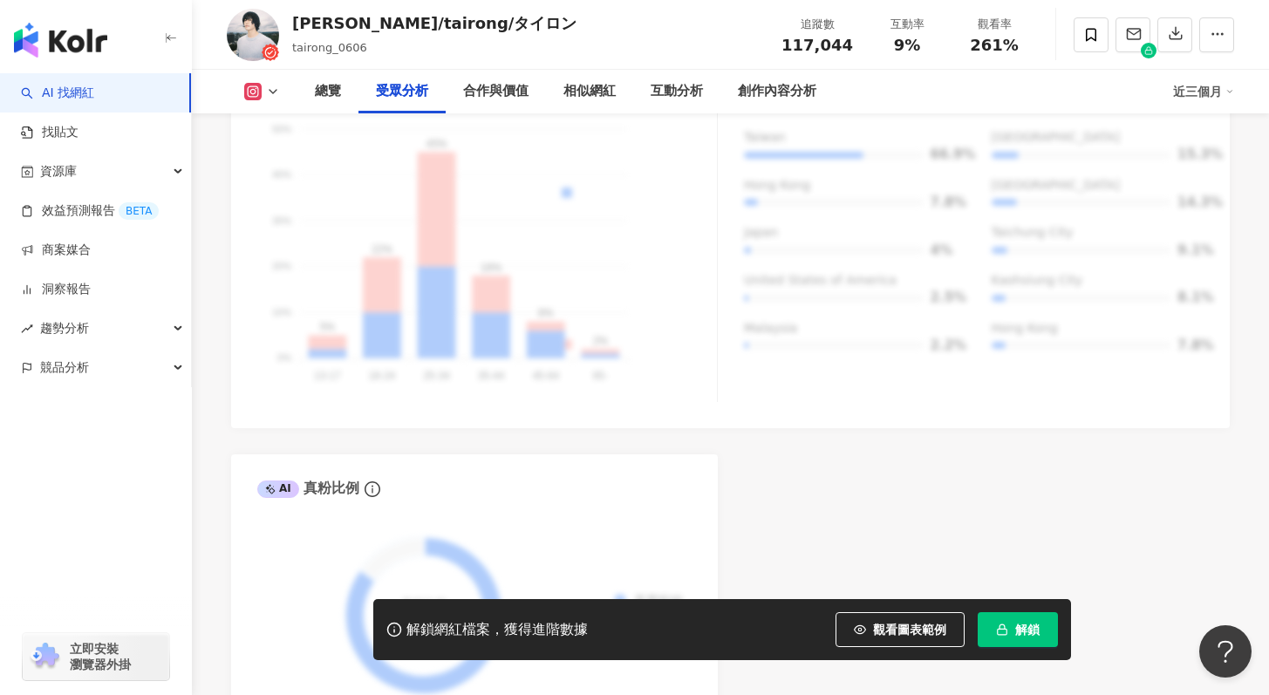
scroll to position [924, 0]
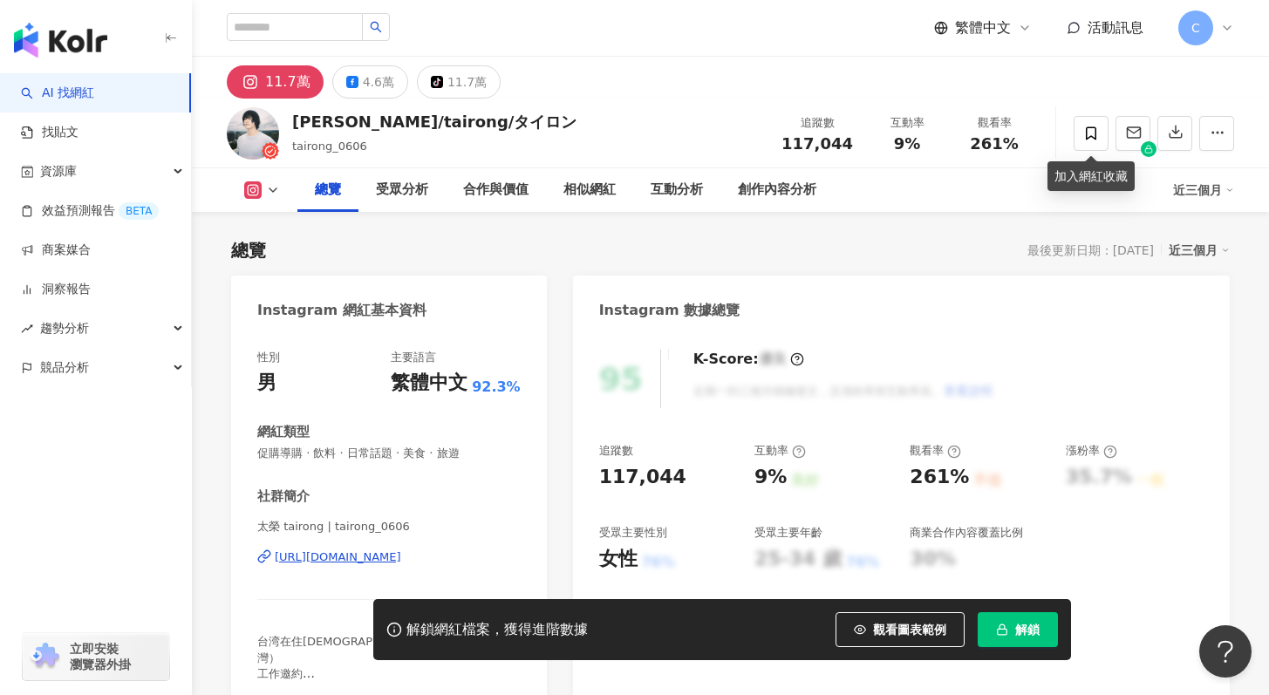
click at [1019, 631] on span "解鎖" at bounding box center [1027, 630] width 24 height 14
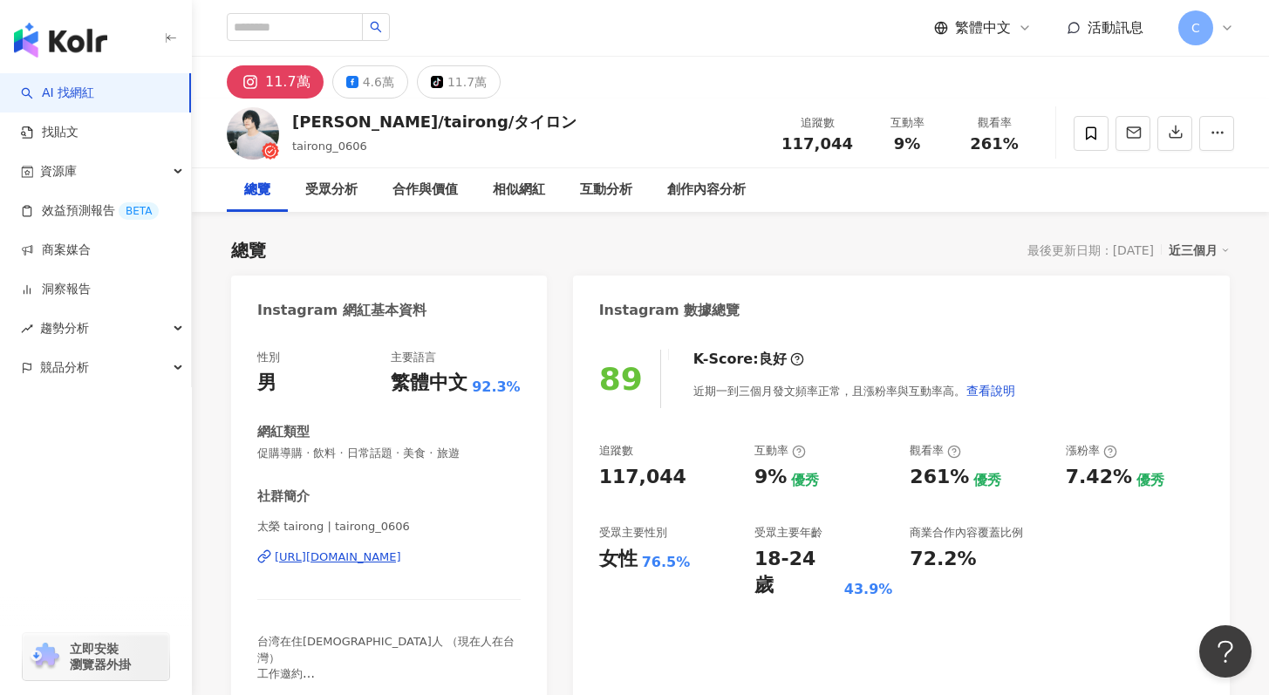
click at [401, 562] on div "[URL][DOMAIN_NAME]" at bounding box center [338, 558] width 126 height 16
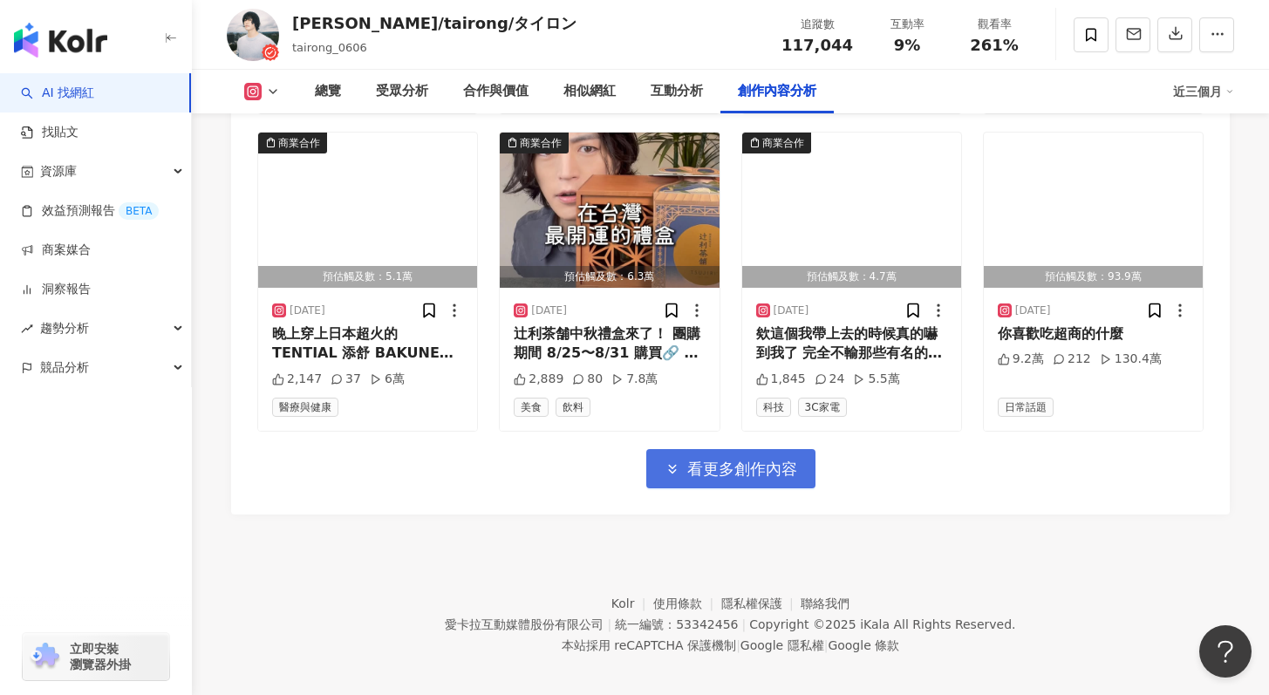
scroll to position [5302, 0]
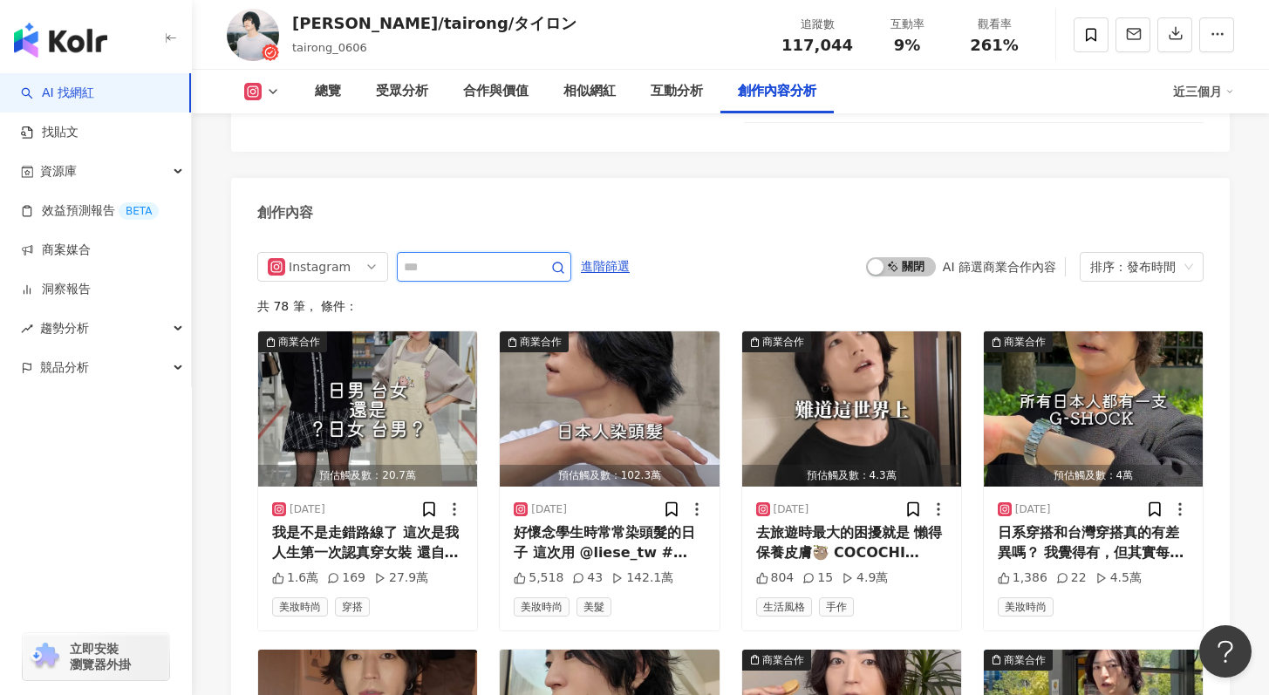
click at [508, 256] on input "text" at bounding box center [465, 266] width 122 height 21
type input "*"
type input "****"
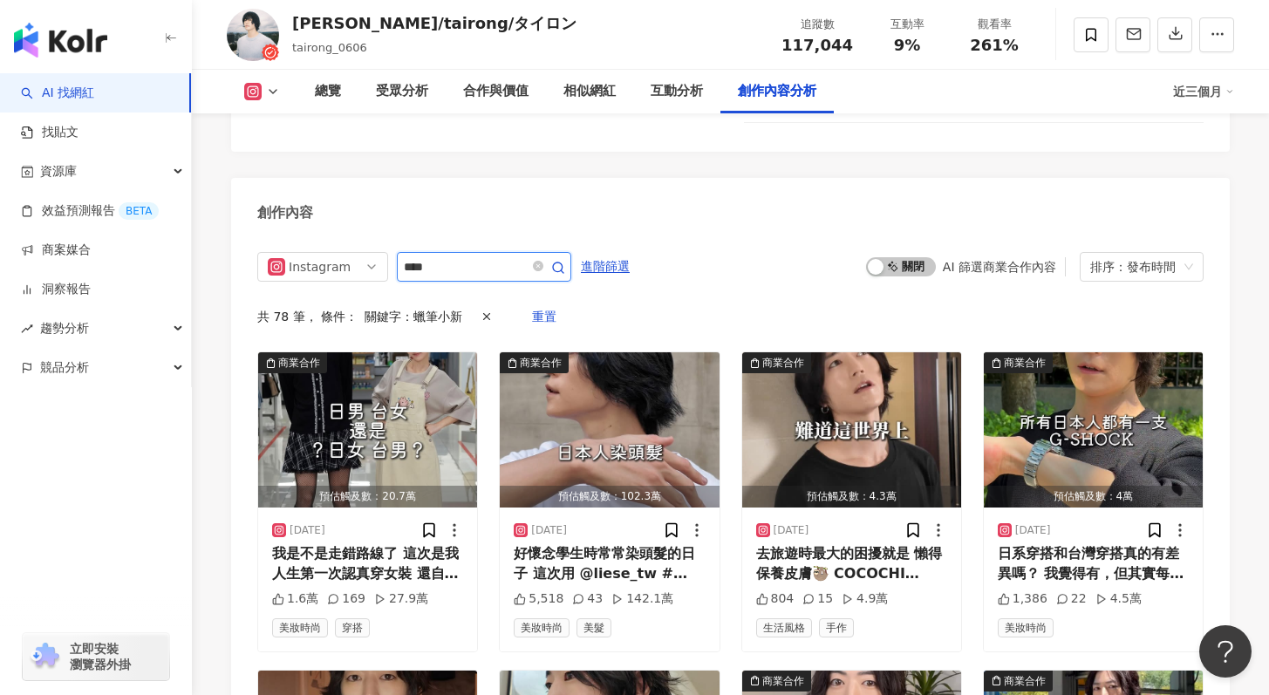
scroll to position [5354, 0]
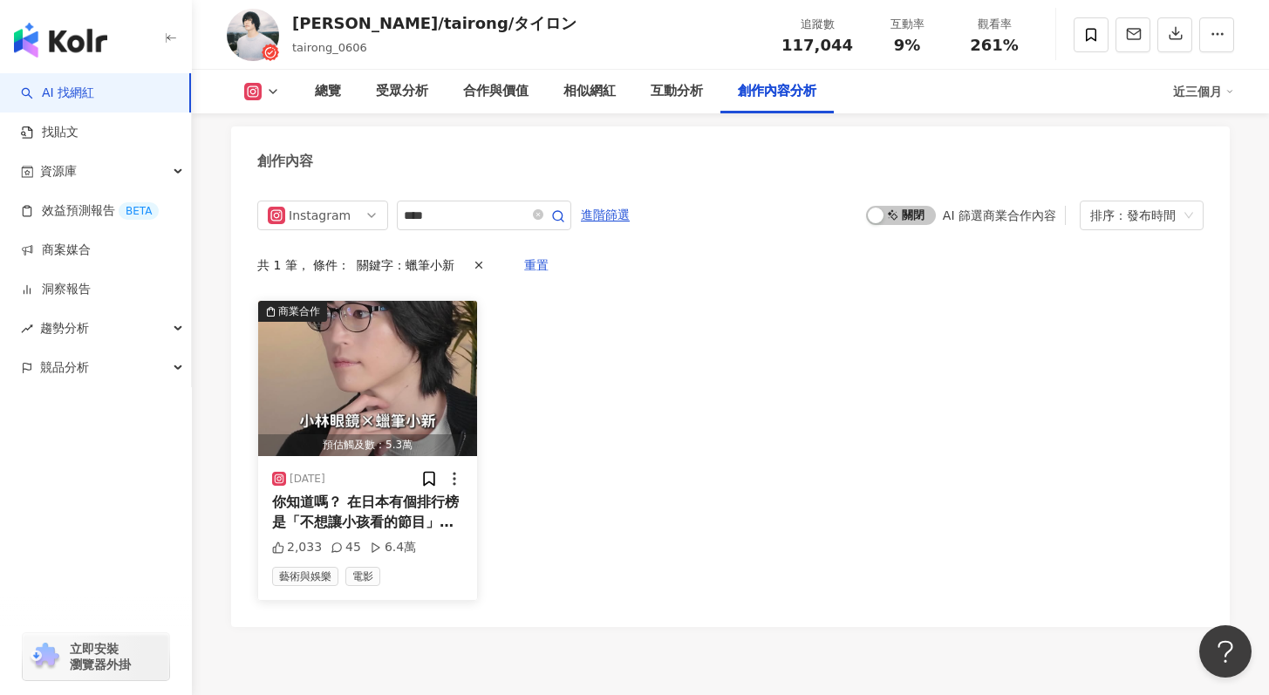
click at [354, 494] on span "你知道嗎？ 在日本有個排行榜是「不想讓小孩看的節目」，" at bounding box center [365, 512] width 187 height 36
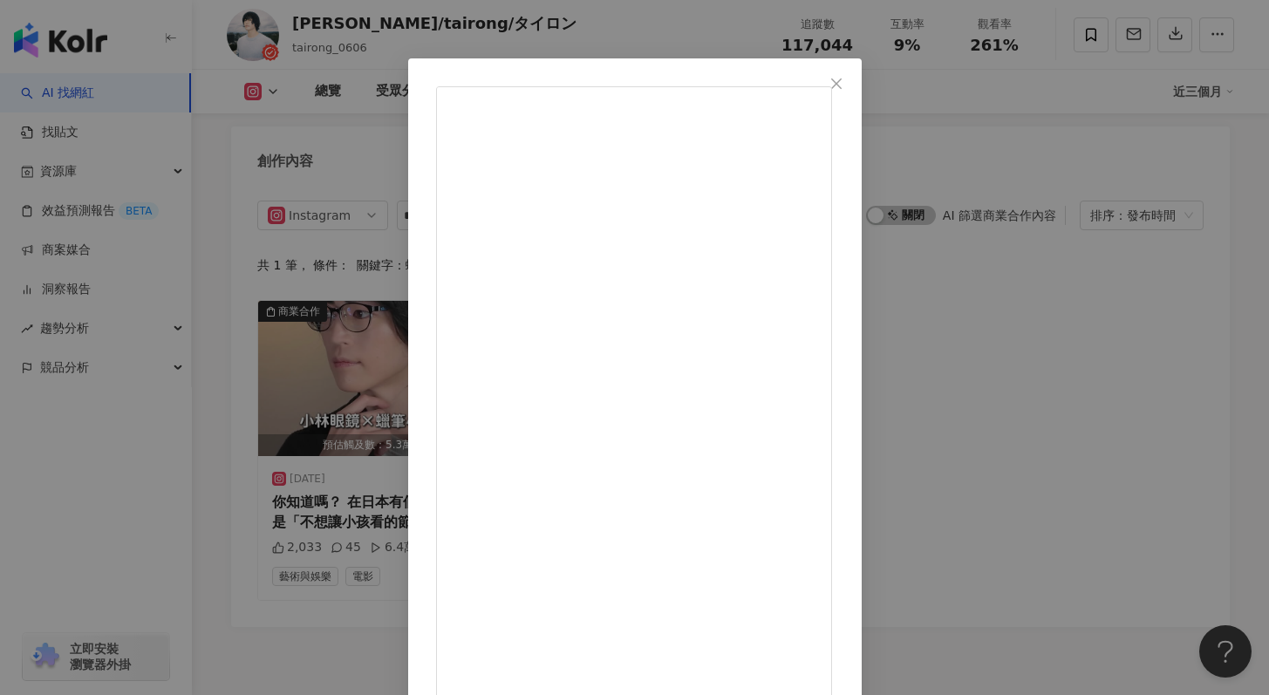
scroll to position [87, 0]
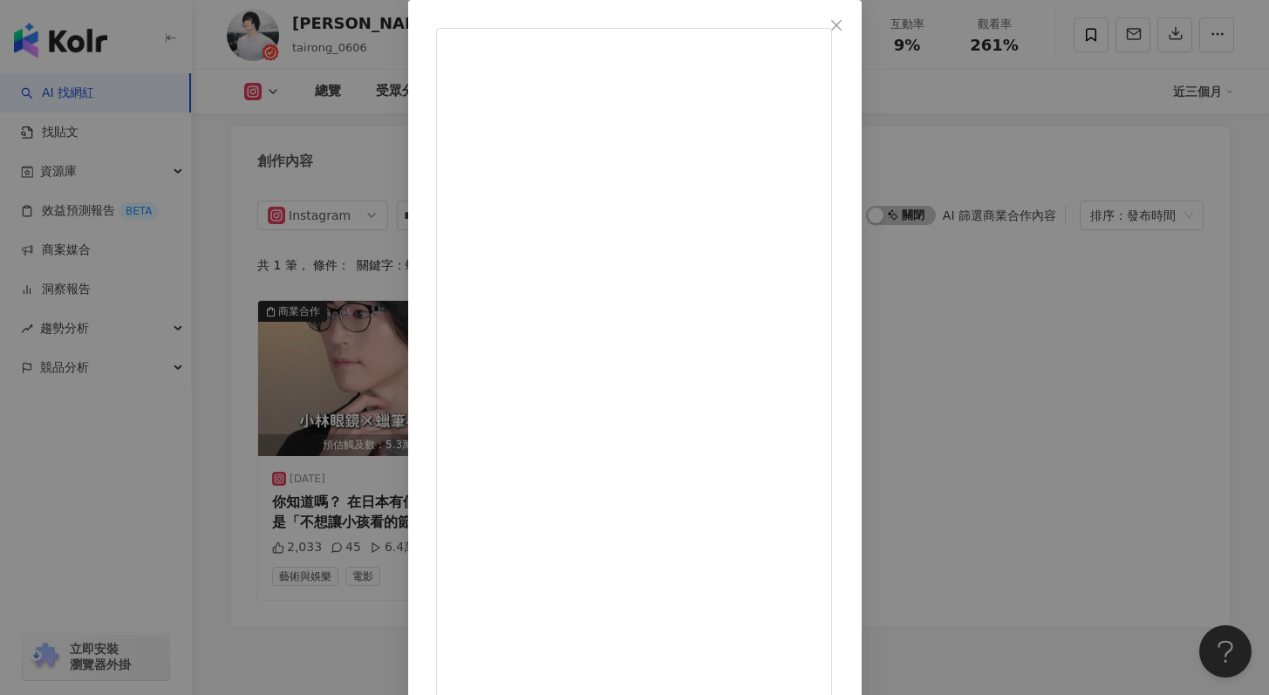
click at [1060, 103] on div "[PERSON_NAME]/tairong/タイロン [DATE] 你知道嗎？ 在日本有個排行榜是「不想讓小孩看的節目」， 蠟筆小新每年都穩居前五名！ 但我小…" at bounding box center [634, 347] width 1269 height 695
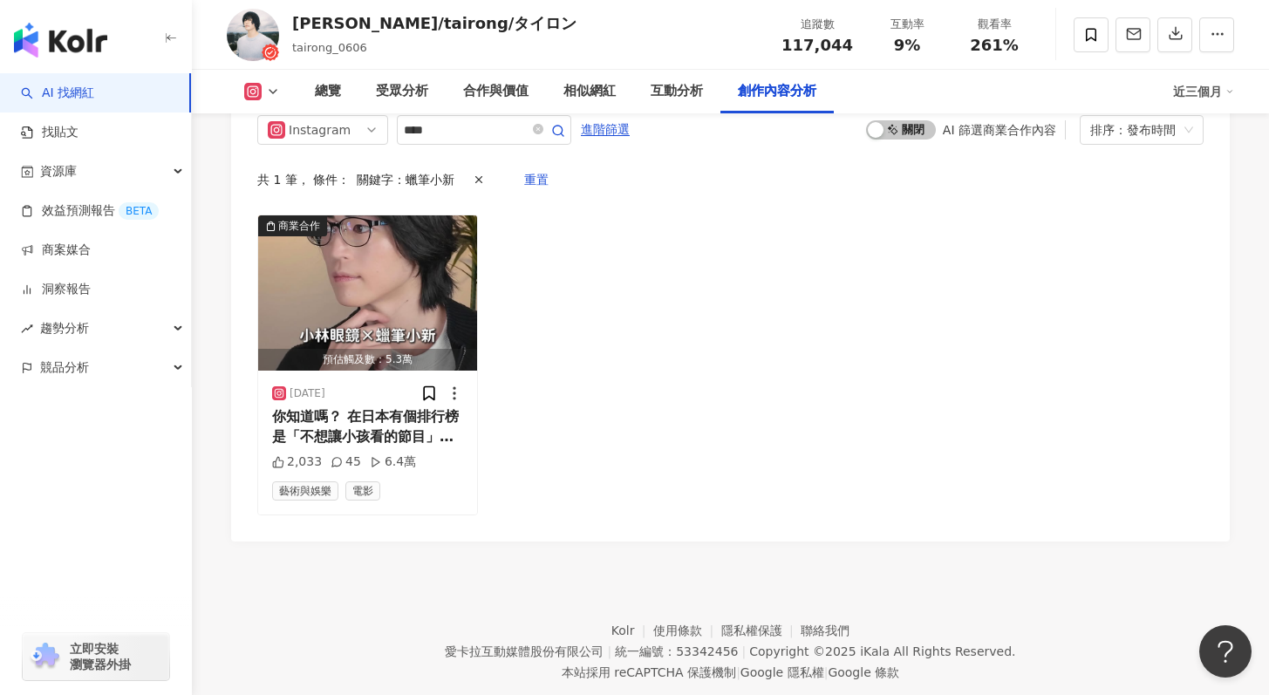
scroll to position [5457, 0]
